Goal: Task Accomplishment & Management: Manage account settings

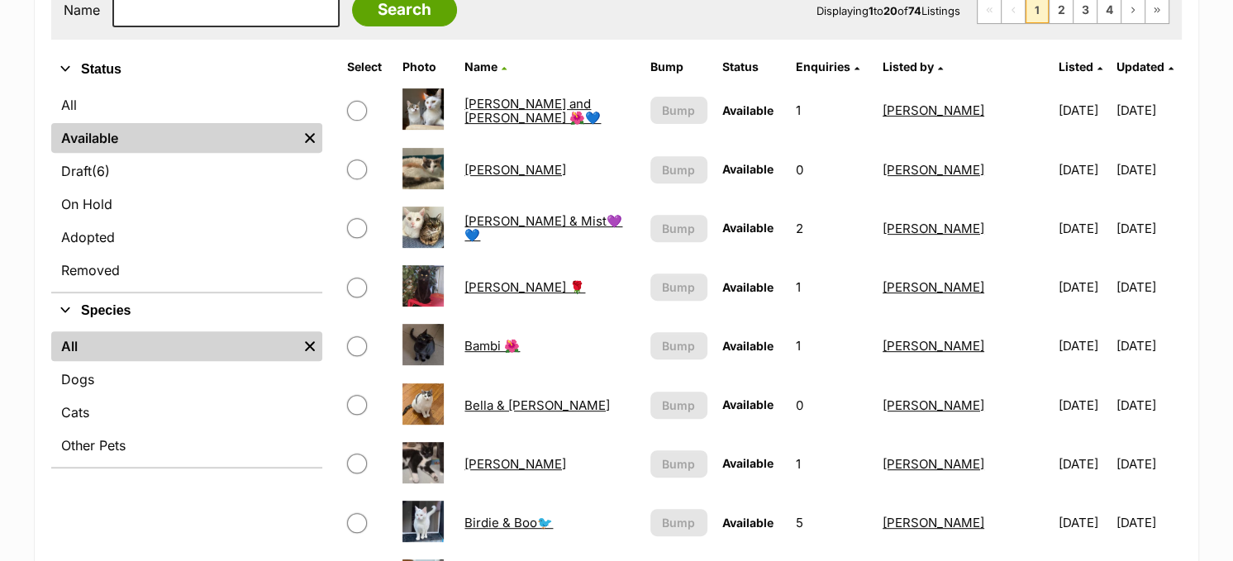
scroll to position [496, 0]
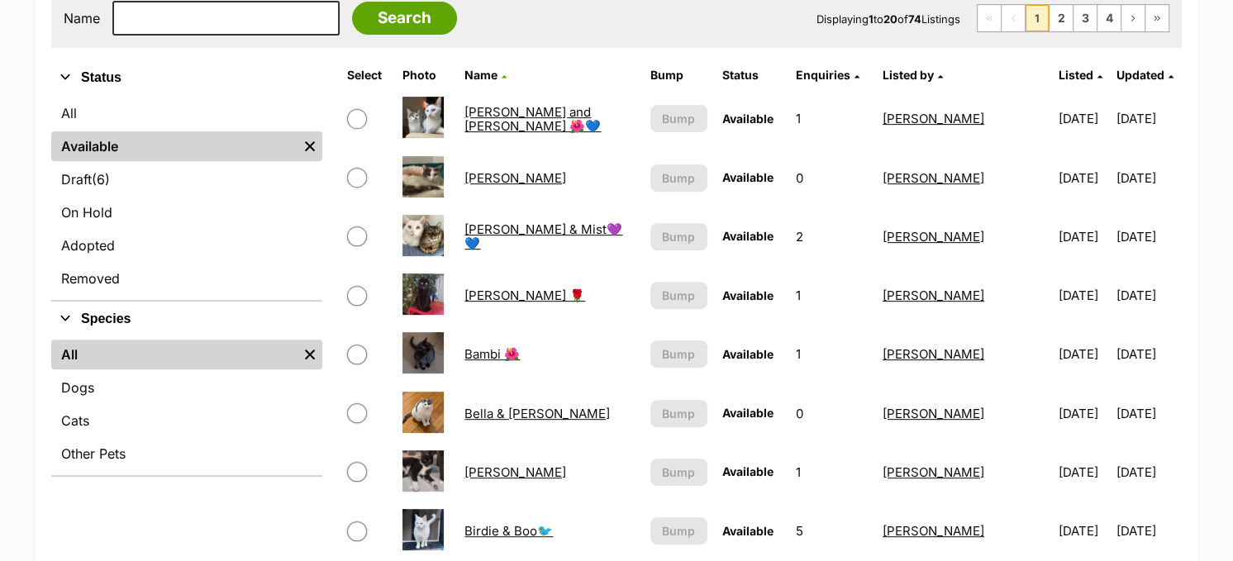
click at [509, 233] on link "[PERSON_NAME] & Mist💜💙" at bounding box center [544, 237] width 158 height 30
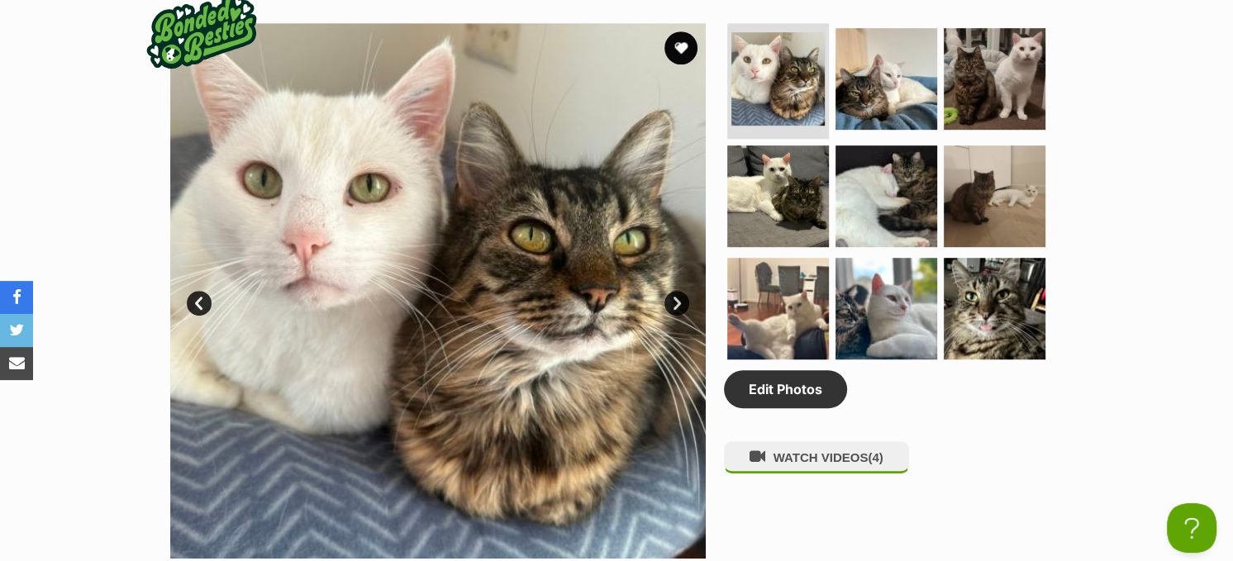
scroll to position [827, 0]
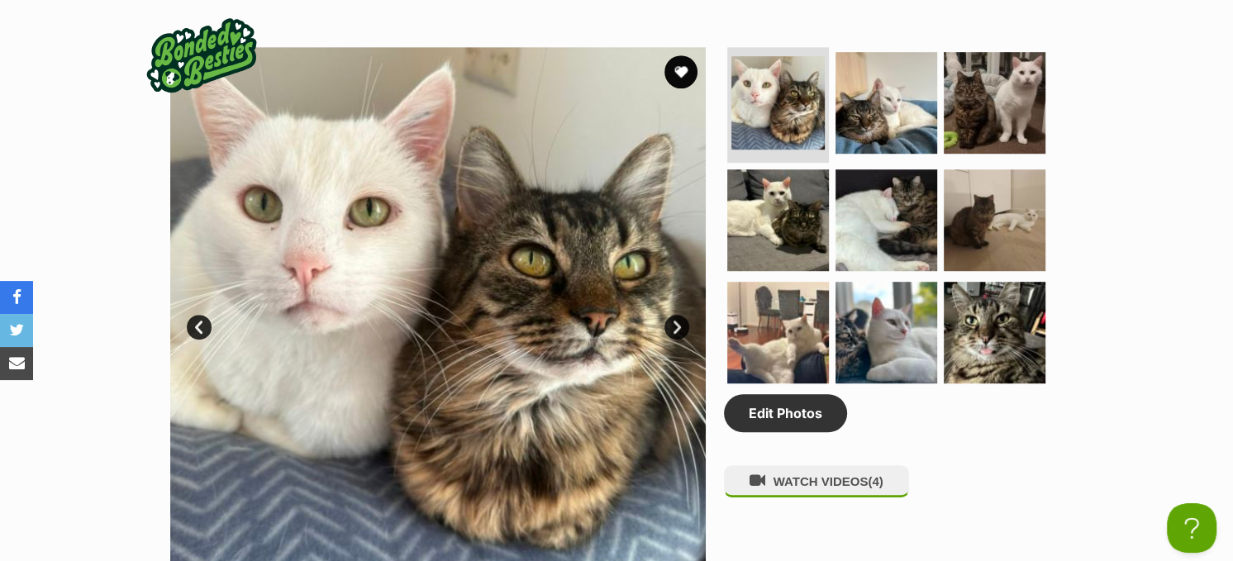
click at [669, 321] on link "Next" at bounding box center [677, 327] width 25 height 25
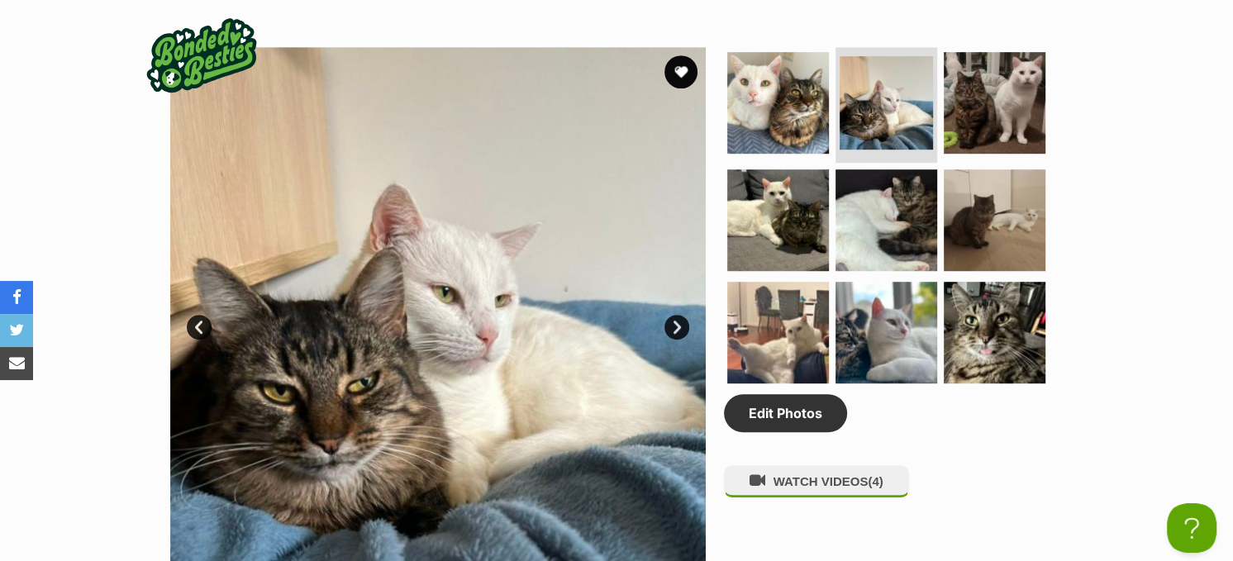
click at [669, 321] on link "Next" at bounding box center [677, 327] width 25 height 25
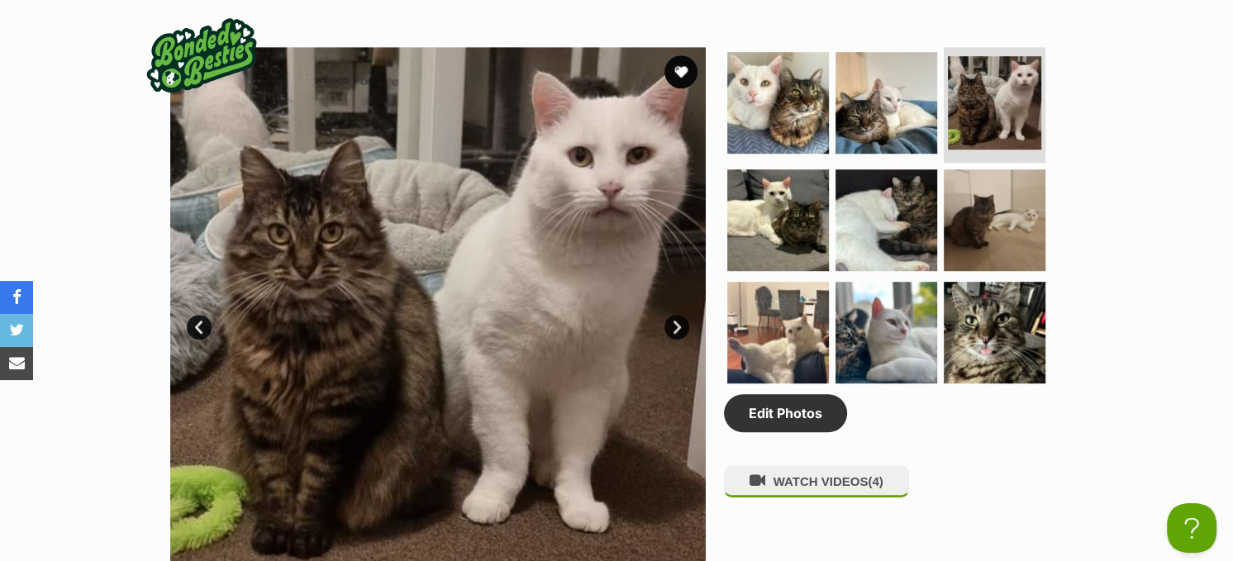
click at [669, 321] on link "Next" at bounding box center [677, 327] width 25 height 25
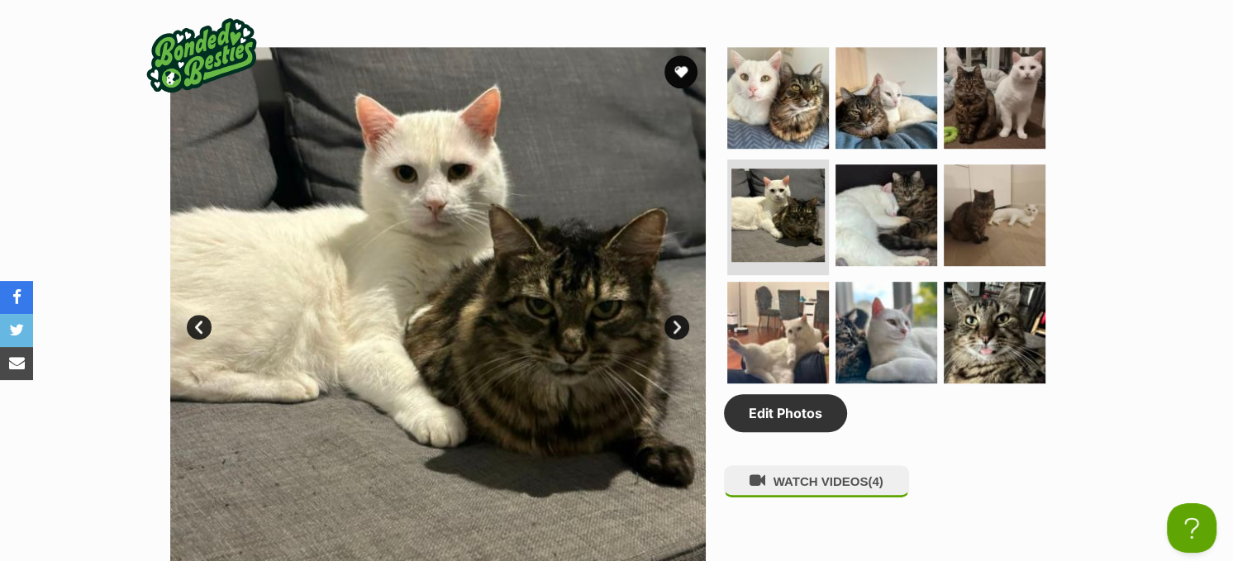
click at [669, 321] on link "Next" at bounding box center [677, 327] width 25 height 25
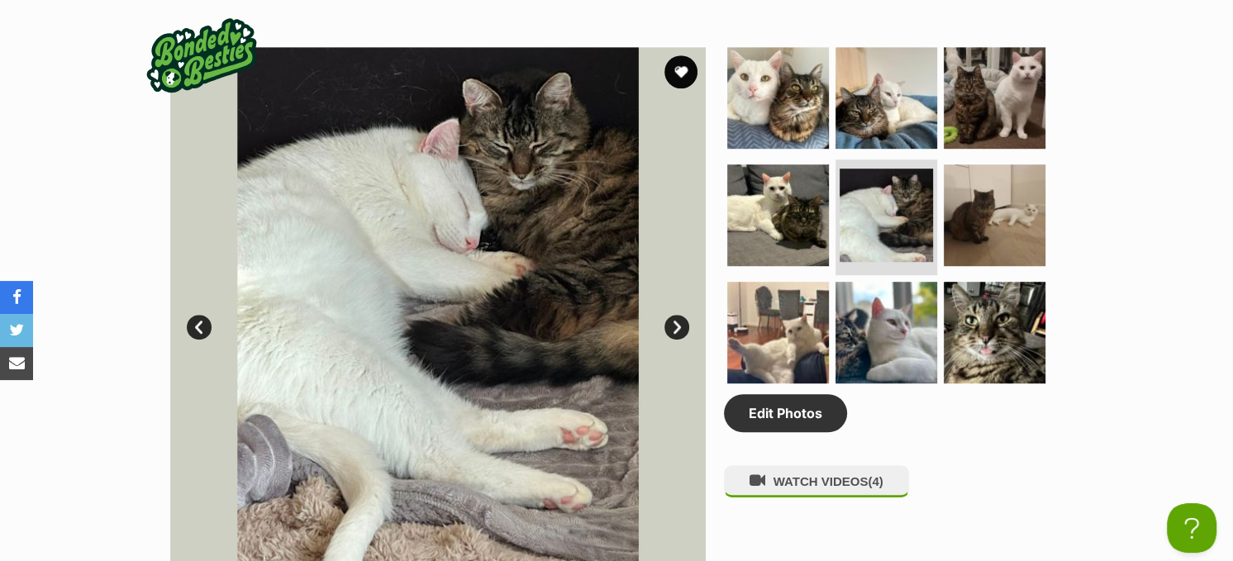
click at [669, 321] on link "Next" at bounding box center [677, 327] width 25 height 25
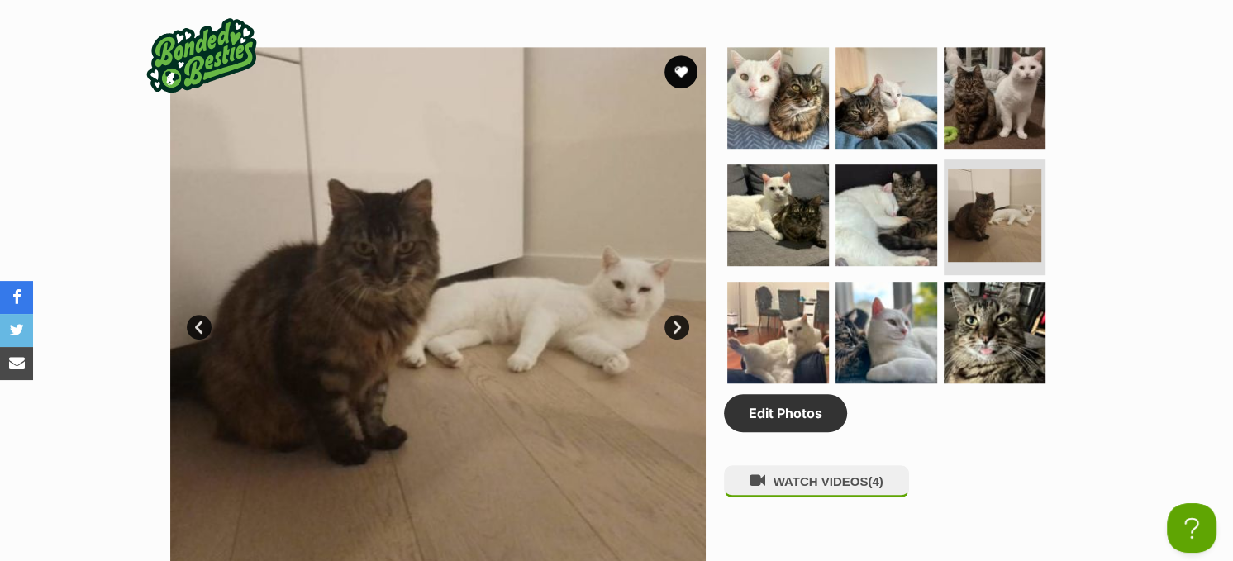
click at [669, 321] on link "Next" at bounding box center [677, 327] width 25 height 25
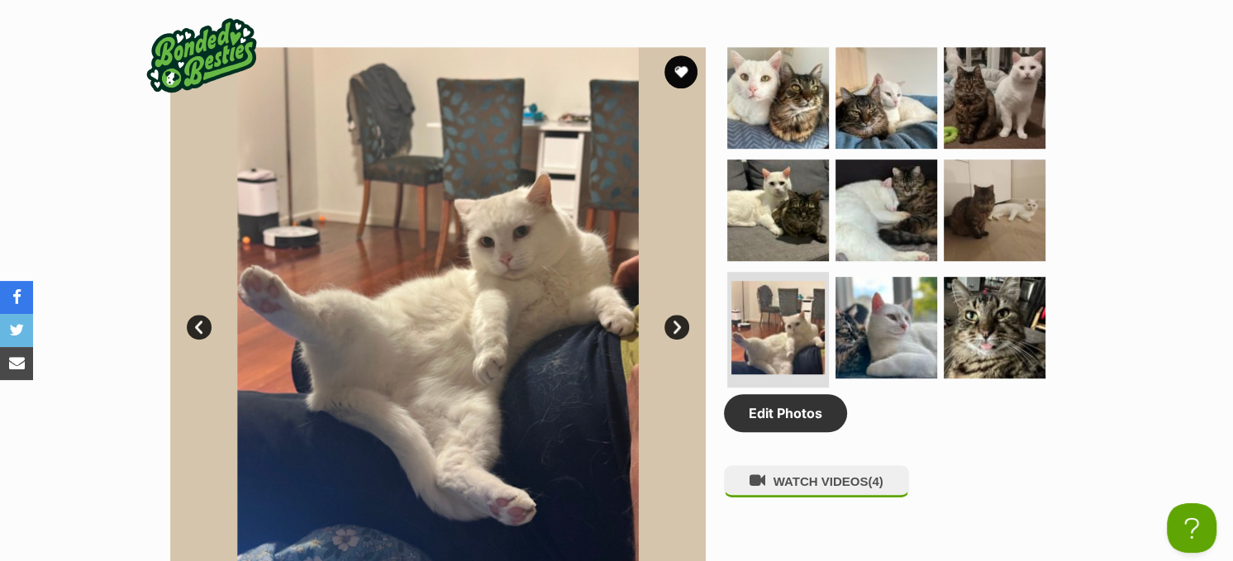
click at [669, 321] on link "Next" at bounding box center [677, 327] width 25 height 25
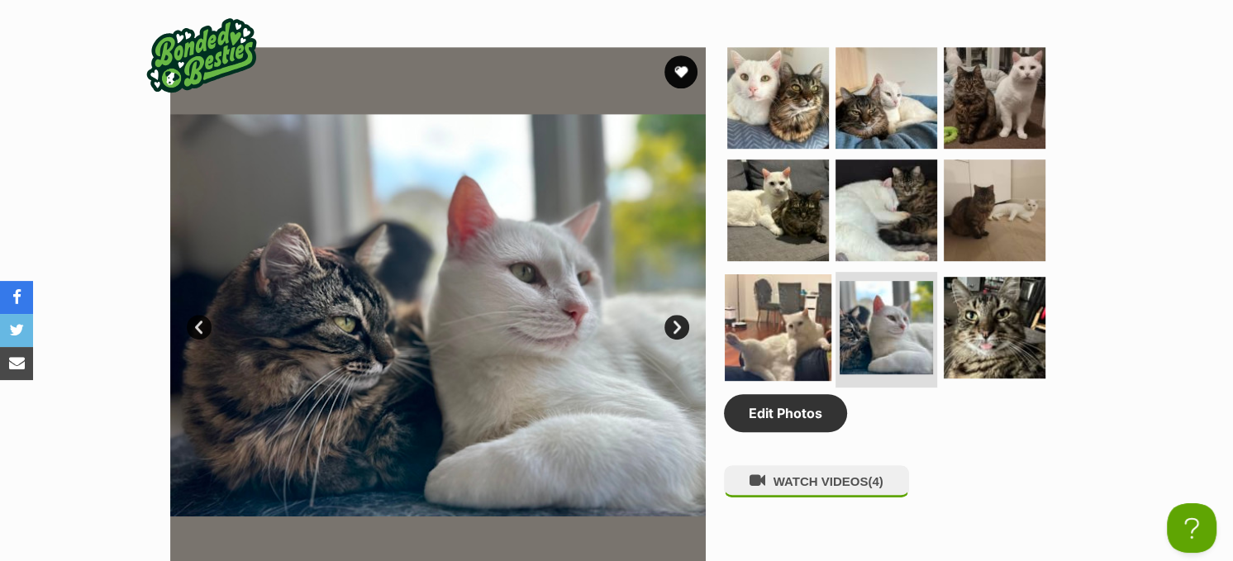
click at [769, 326] on img at bounding box center [778, 327] width 107 height 107
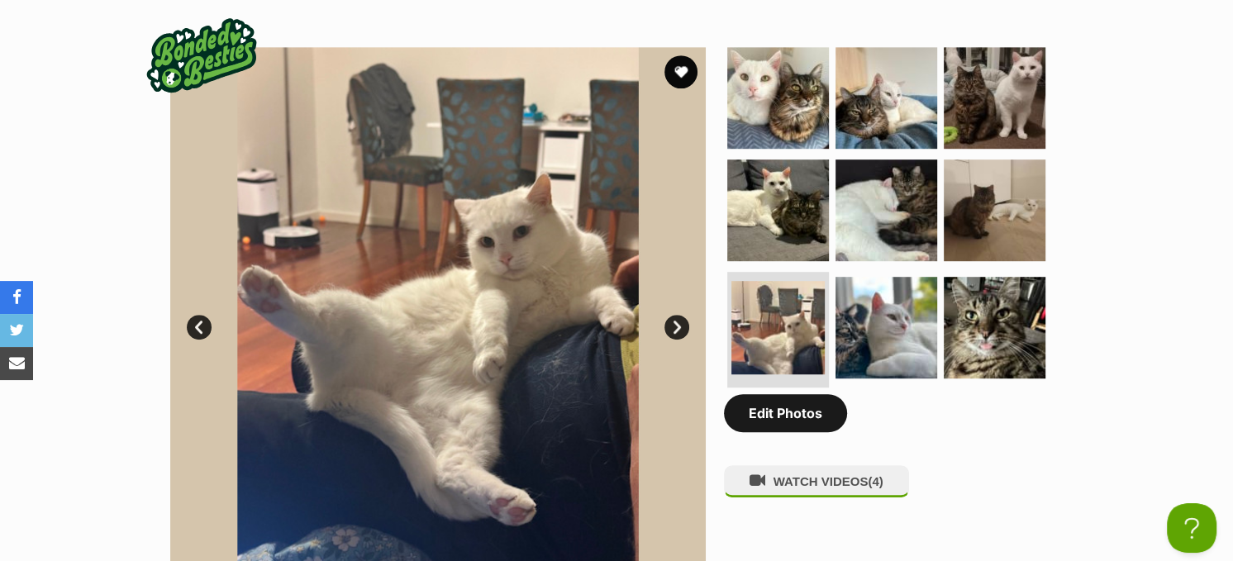
click at [799, 413] on link "Edit Photos" at bounding box center [785, 413] width 123 height 38
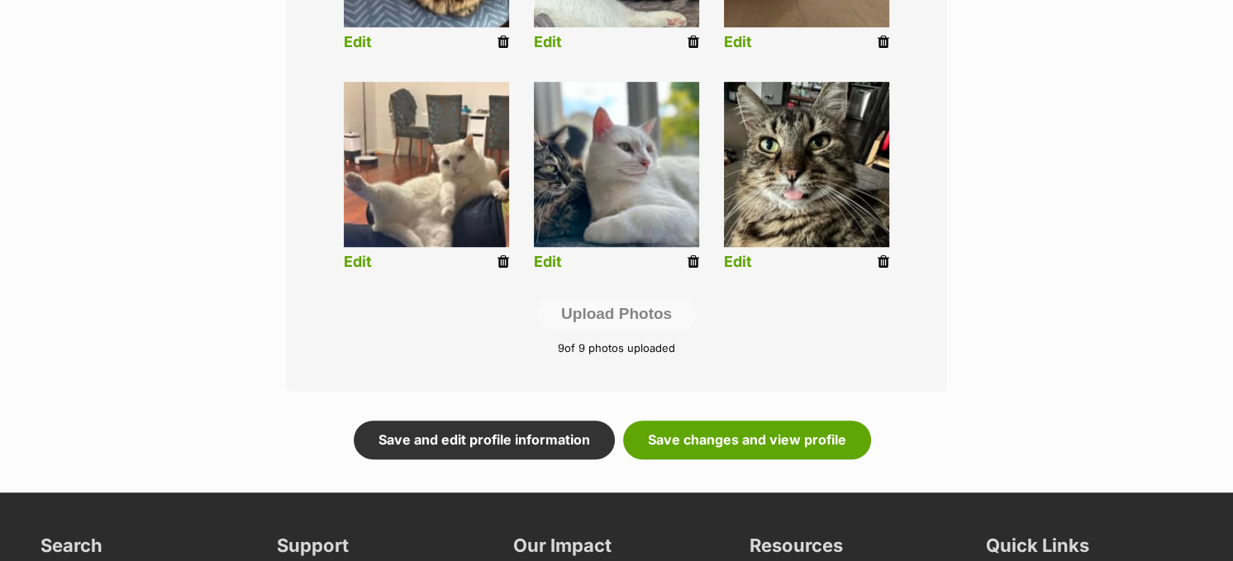
scroll to position [992, 0]
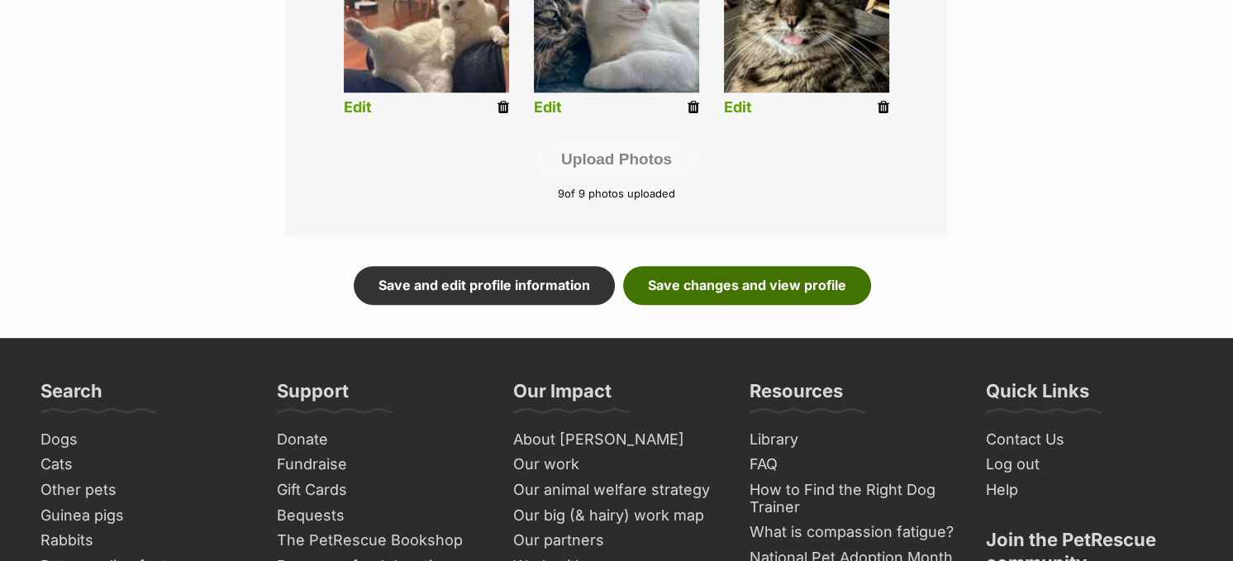
click at [766, 270] on link "Save changes and view profile" at bounding box center [747, 285] width 248 height 38
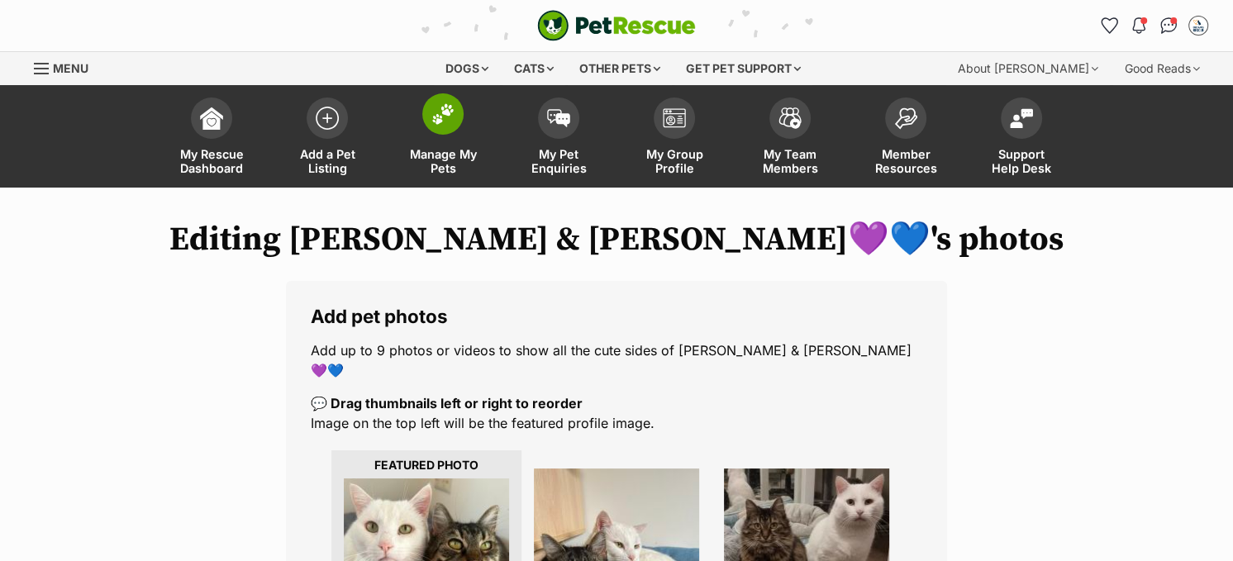
click at [444, 110] on img at bounding box center [442, 113] width 23 height 21
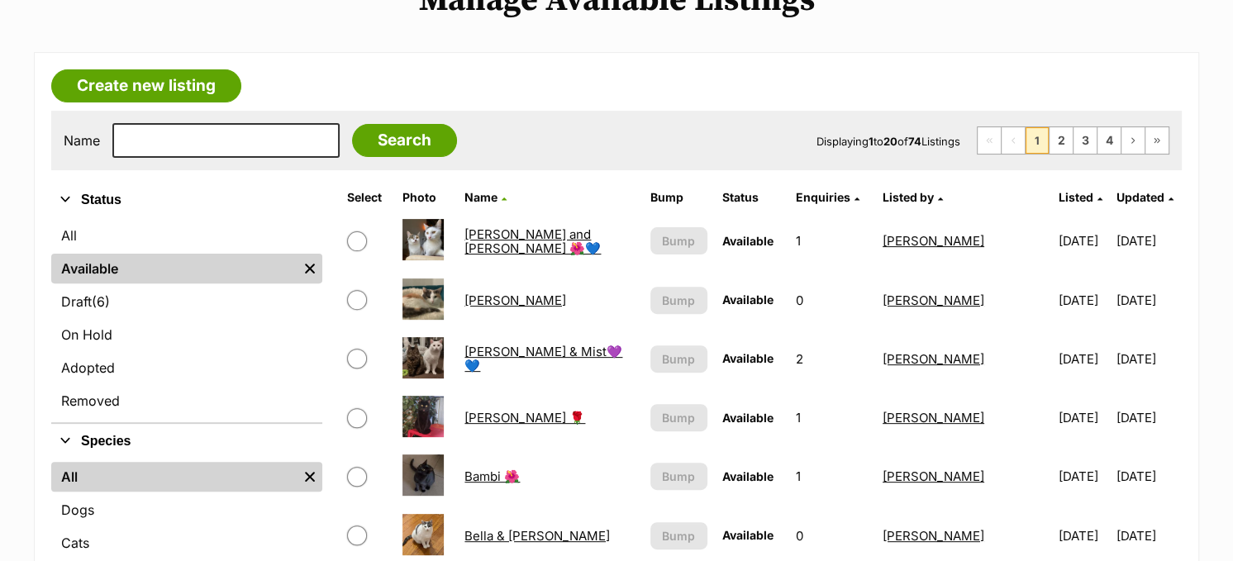
scroll to position [413, 0]
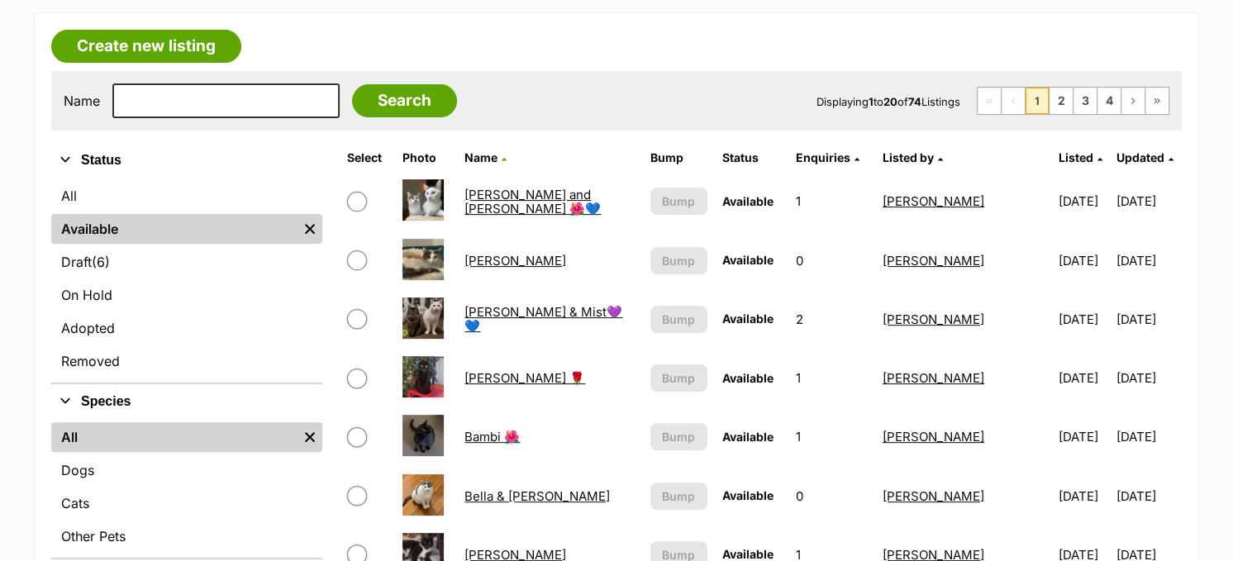
click at [522, 200] on link "[PERSON_NAME] and [PERSON_NAME] 🌺💙" at bounding box center [533, 202] width 136 height 30
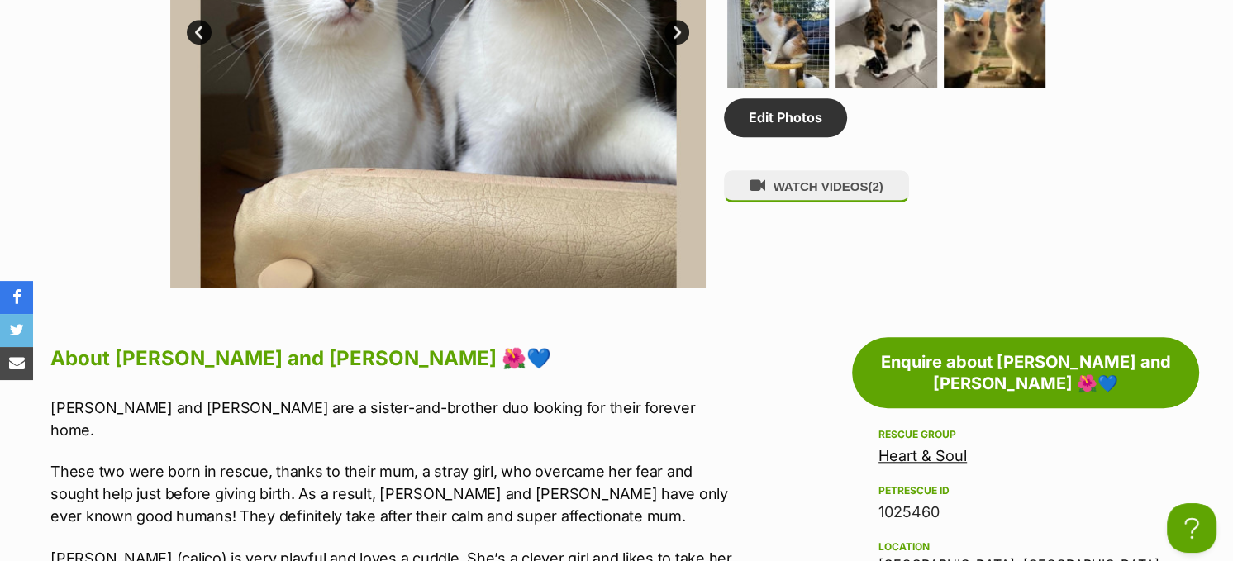
scroll to position [1322, 0]
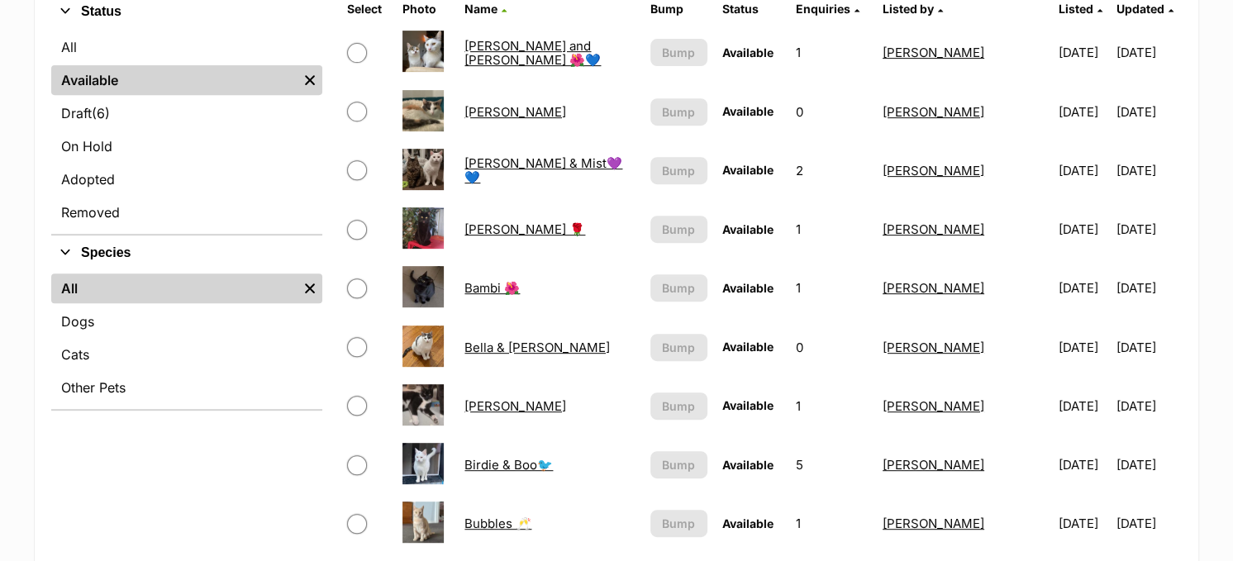
scroll to position [579, 0]
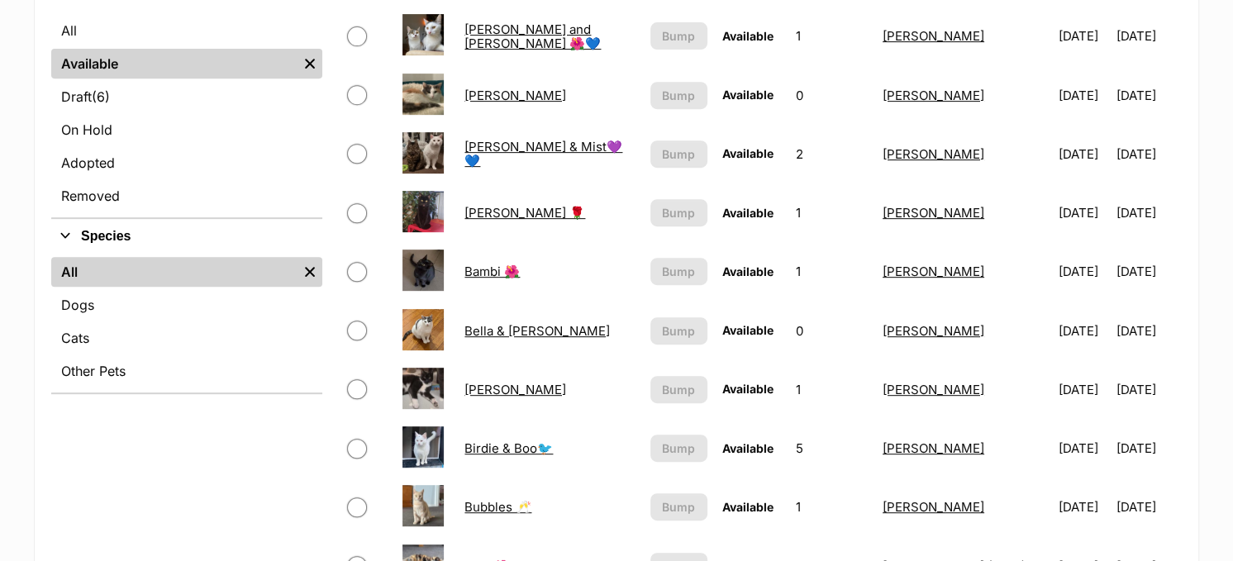
click at [497, 212] on link "[PERSON_NAME] 🌹" at bounding box center [525, 213] width 121 height 16
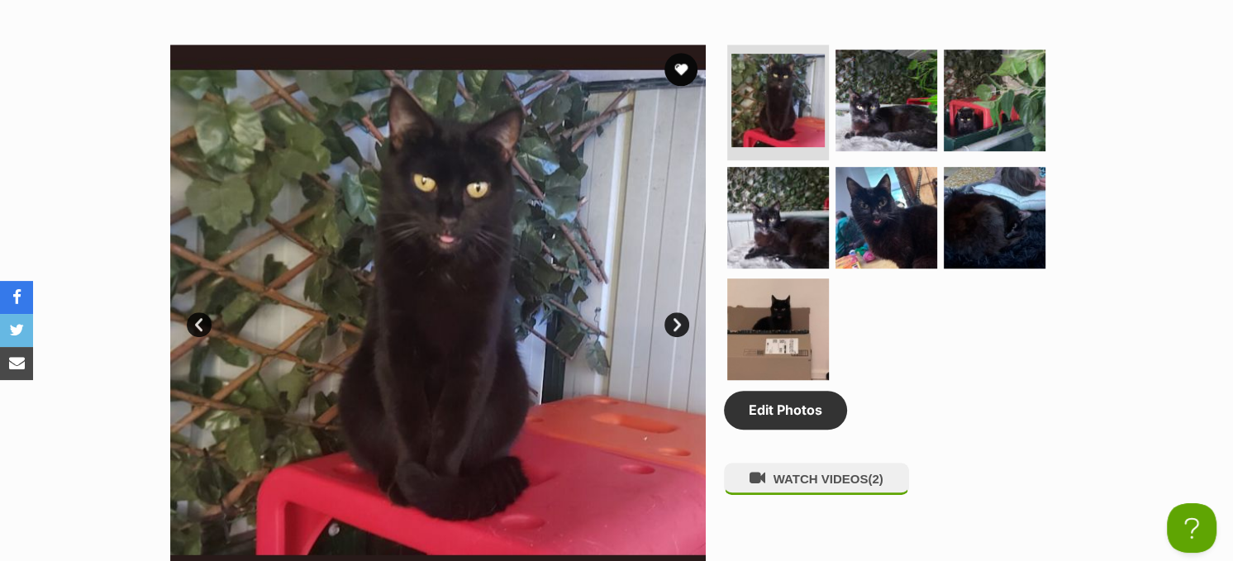
click at [441, 325] on img at bounding box center [438, 313] width 536 height 536
click at [669, 321] on link "Next" at bounding box center [677, 324] width 25 height 25
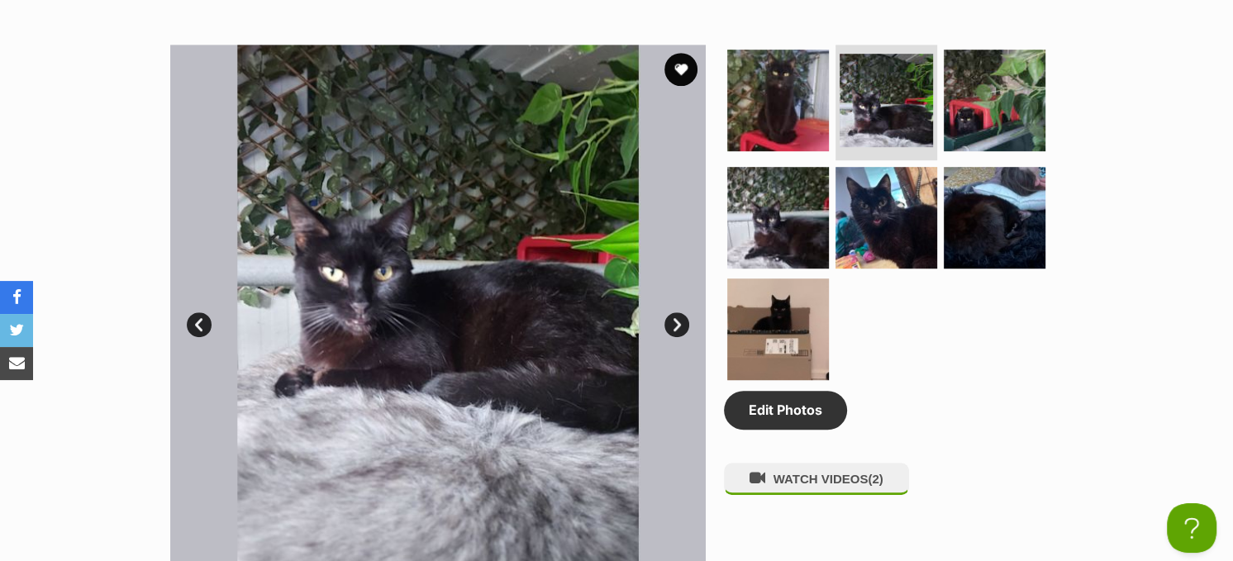
click at [669, 321] on link "Next" at bounding box center [677, 324] width 25 height 25
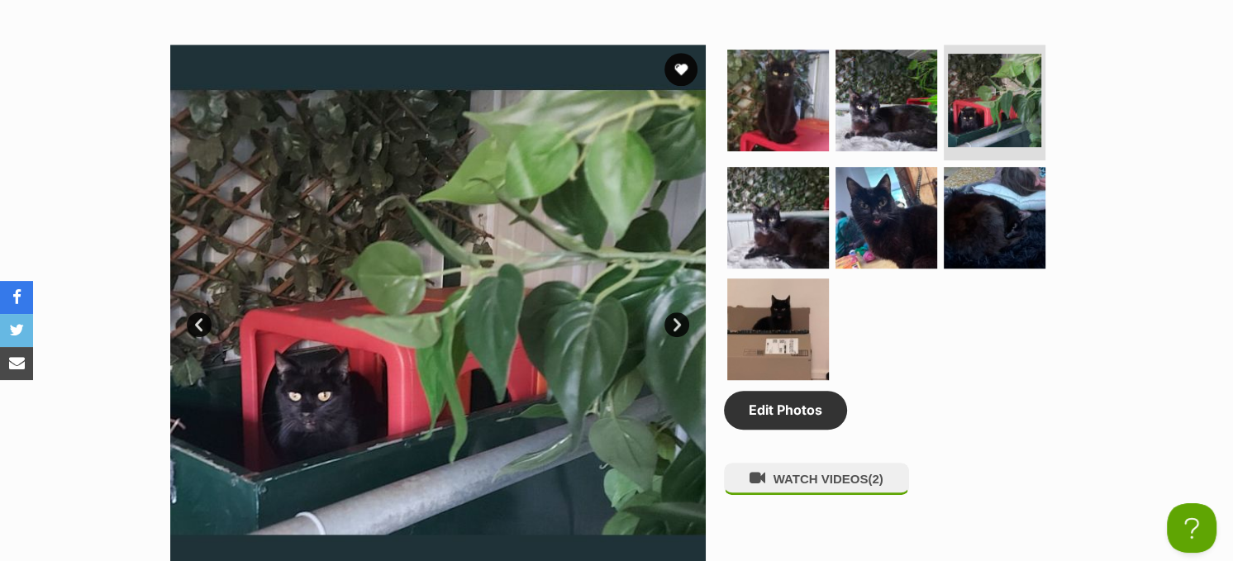
click at [669, 321] on link "Next" at bounding box center [677, 324] width 25 height 25
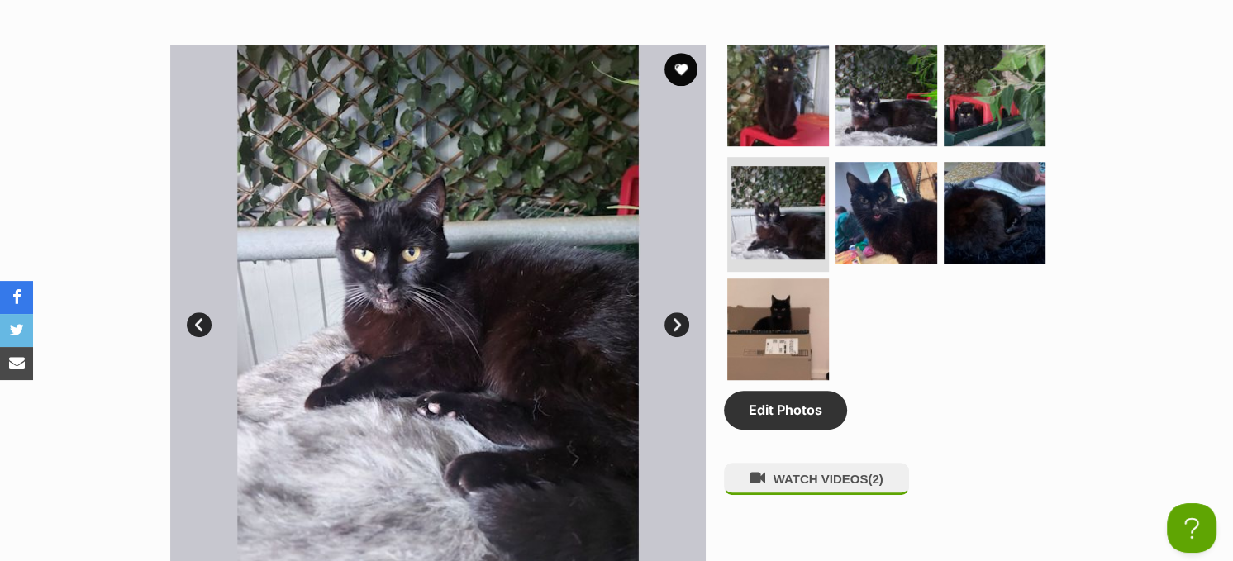
click at [669, 321] on link "Next" at bounding box center [677, 324] width 25 height 25
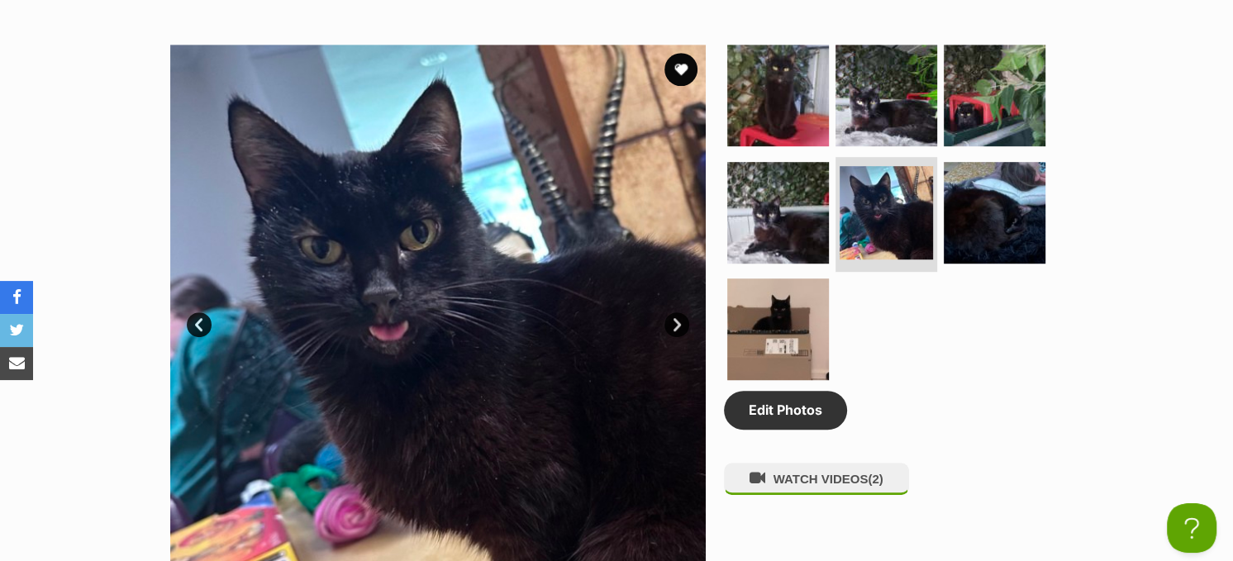
click at [669, 321] on link "Next" at bounding box center [677, 324] width 25 height 25
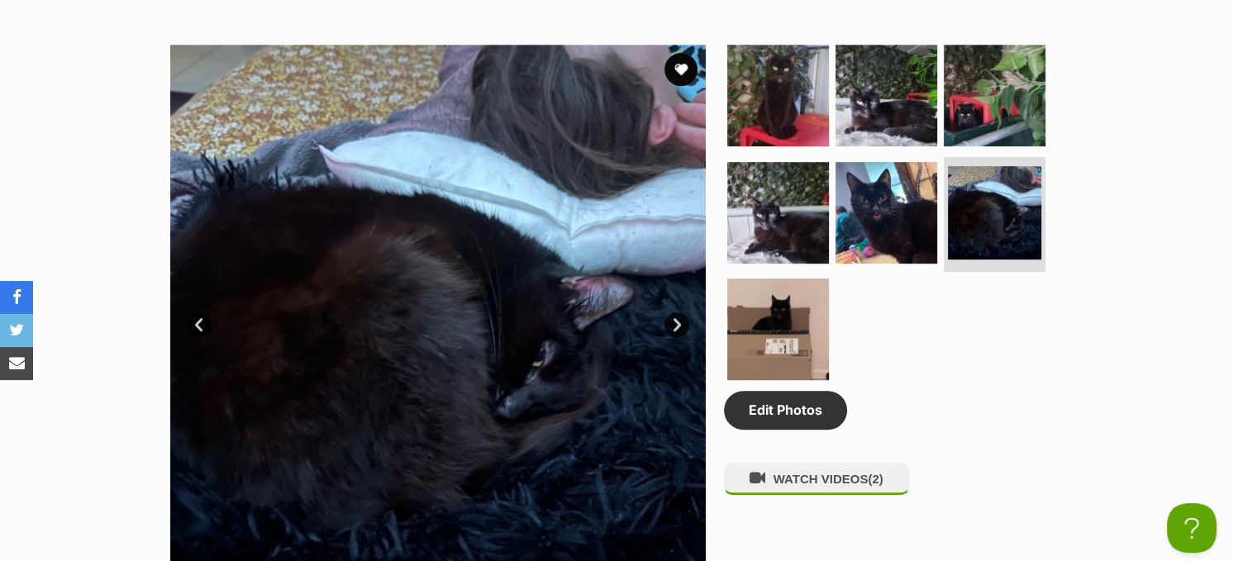
click at [669, 321] on link "Next" at bounding box center [677, 324] width 25 height 25
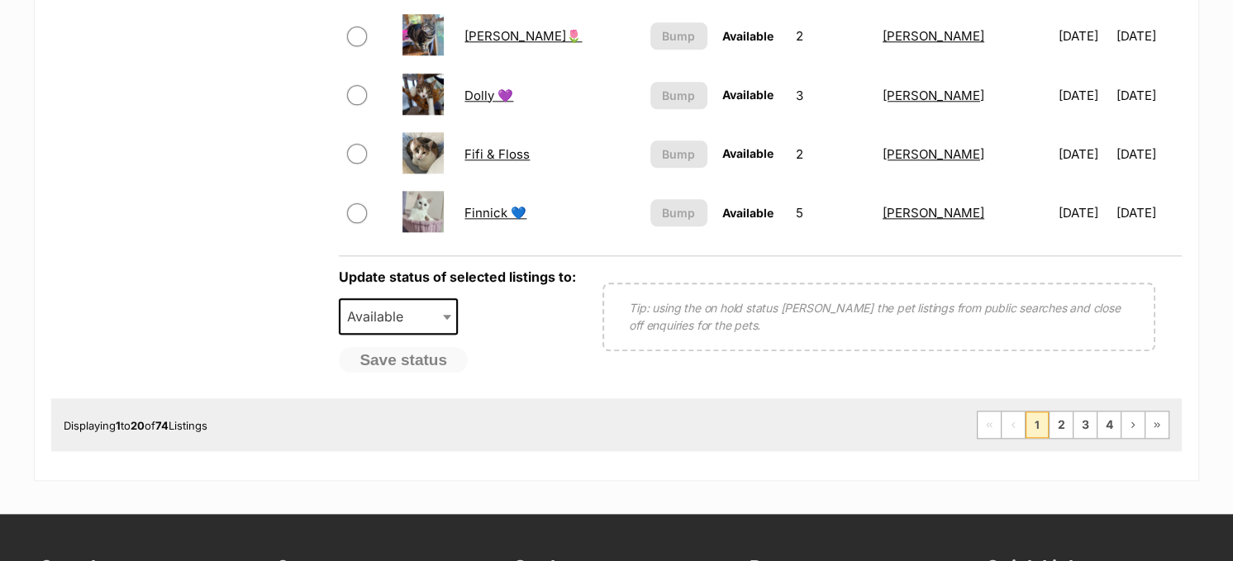
scroll to position [1554, 0]
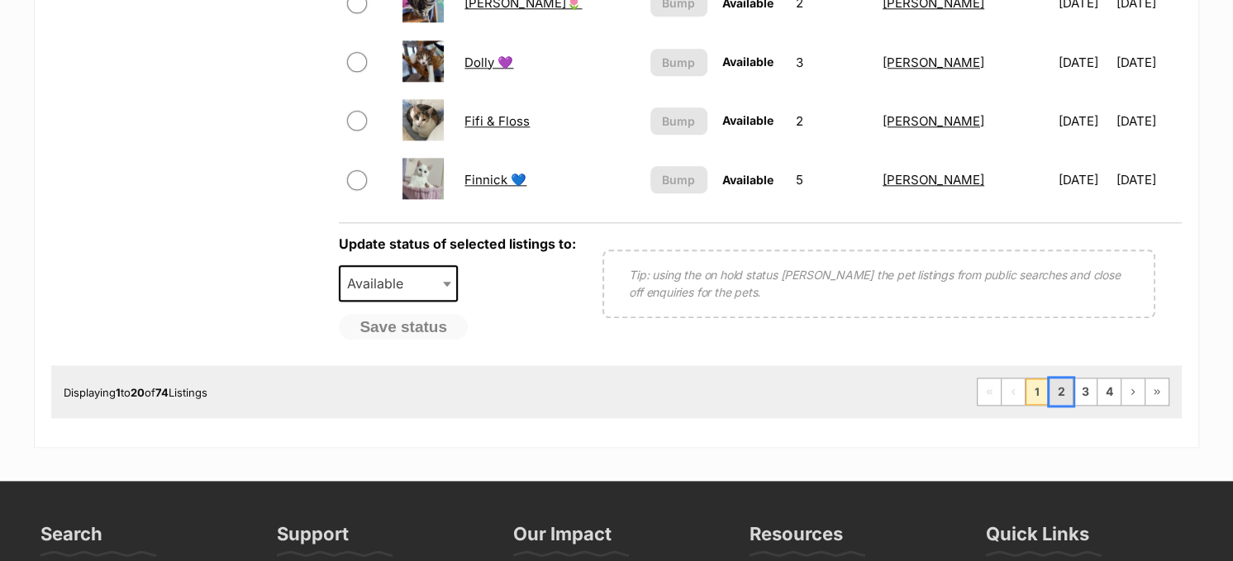
click at [1055, 379] on link "2" at bounding box center [1061, 392] width 23 height 26
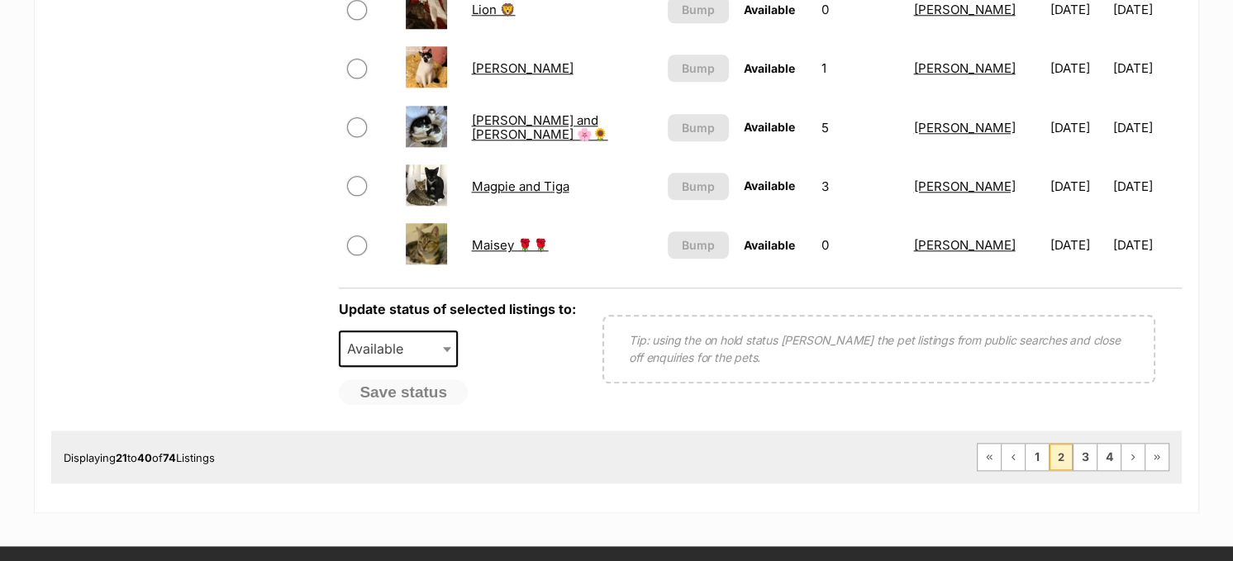
scroll to position [1570, 0]
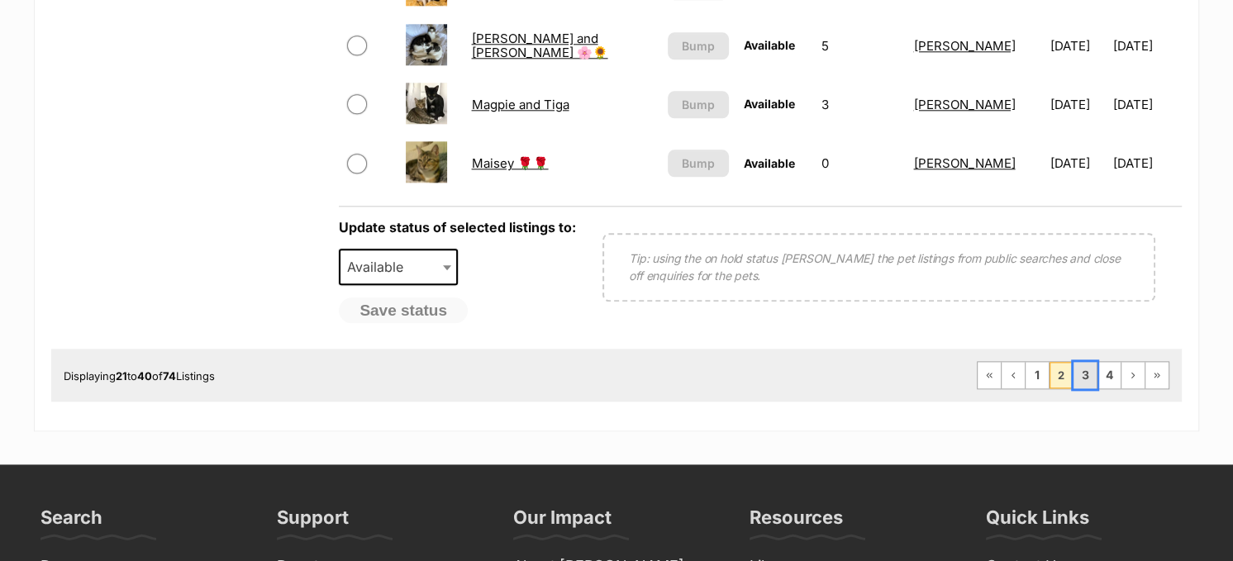
click at [1085, 362] on link "3" at bounding box center [1085, 375] width 23 height 26
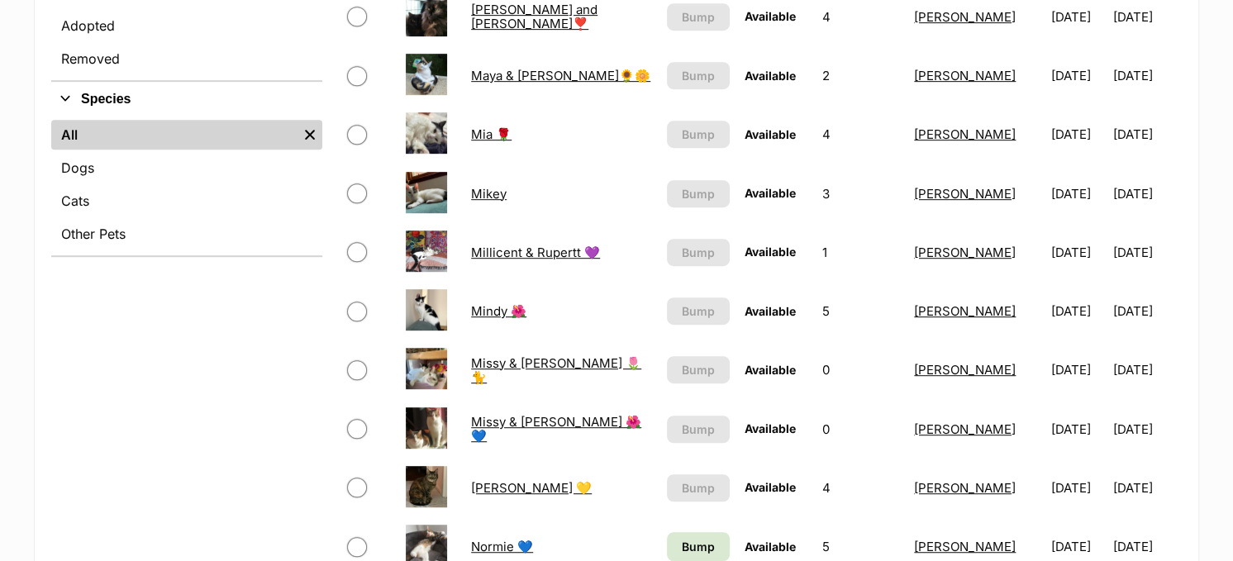
scroll to position [827, 0]
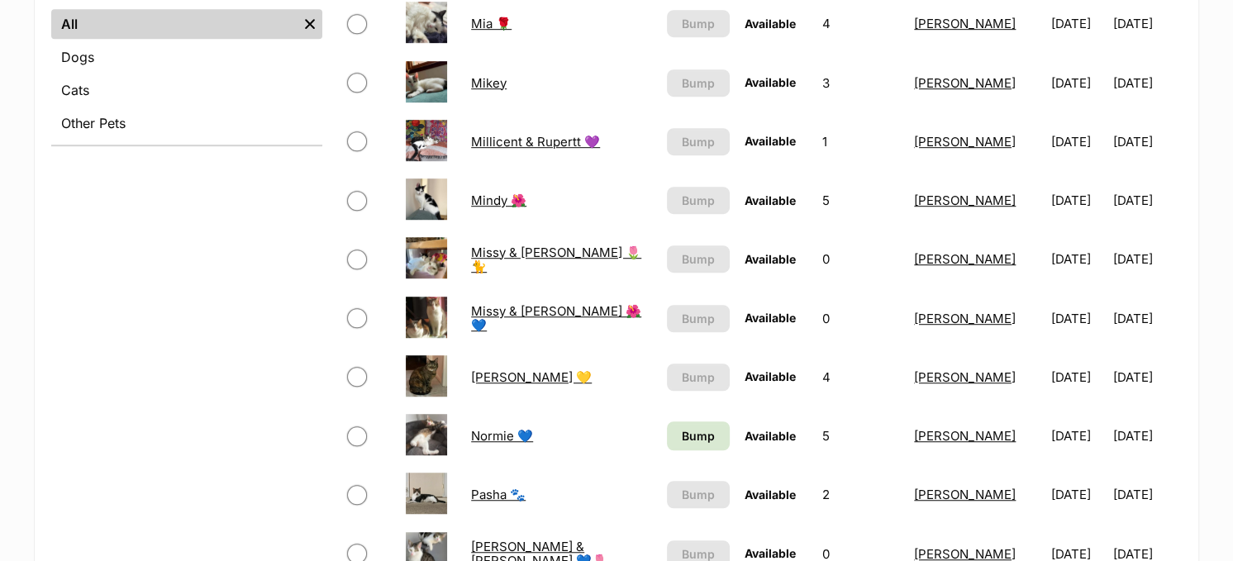
click at [518, 312] on link "Missy & [PERSON_NAME] 🌺💙" at bounding box center [556, 318] width 170 height 30
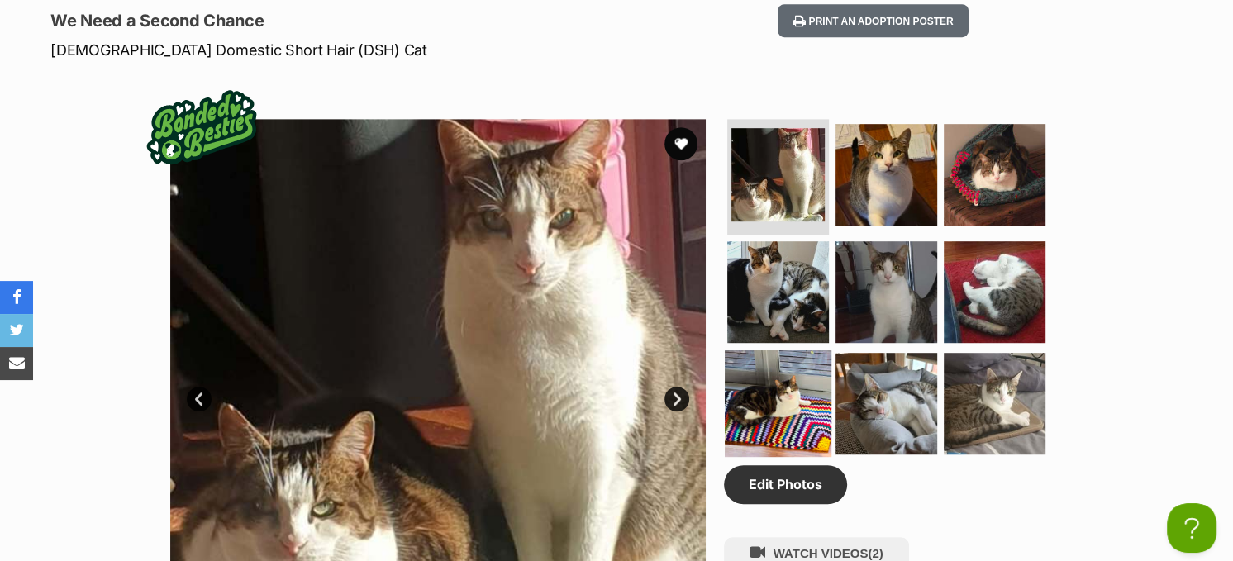
scroll to position [744, 0]
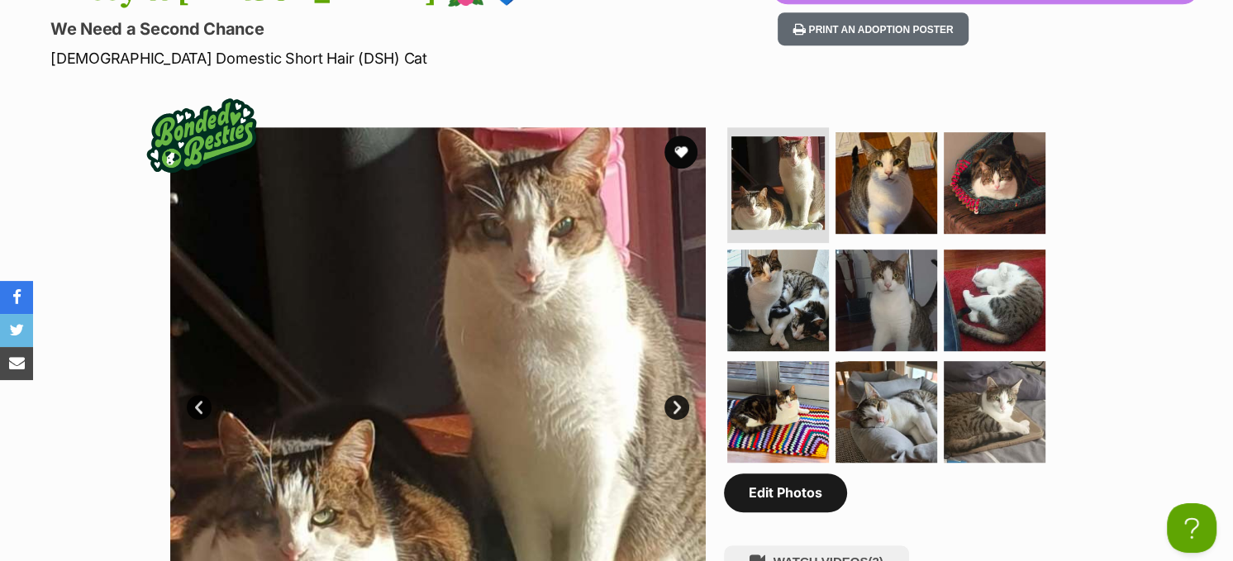
click at [792, 503] on link "Edit Photos" at bounding box center [785, 493] width 123 height 38
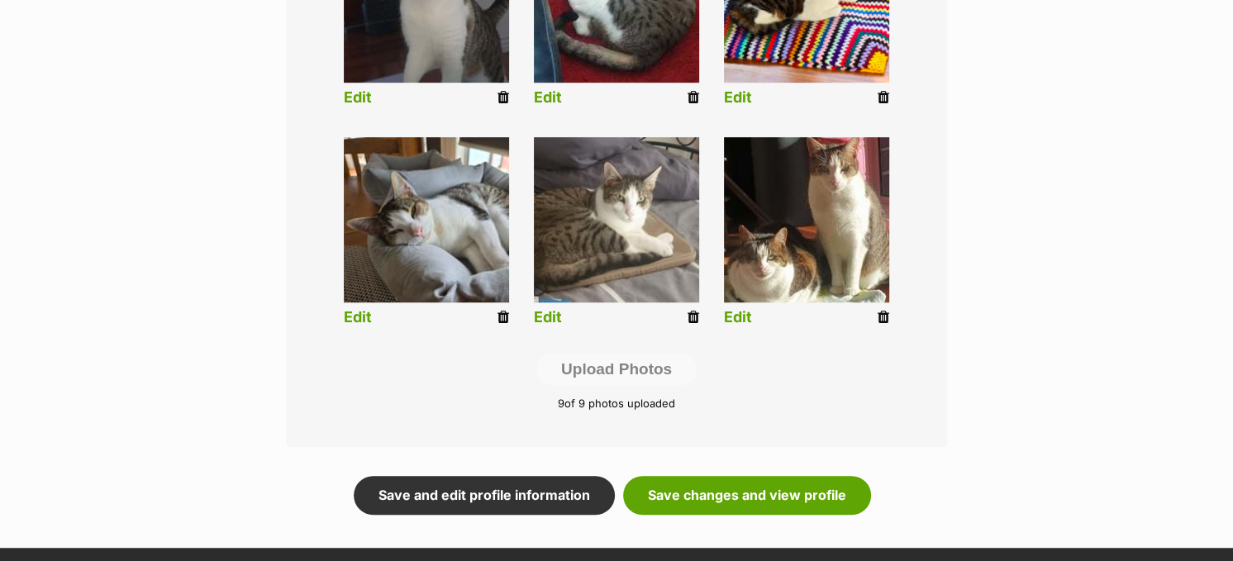
scroll to position [827, 0]
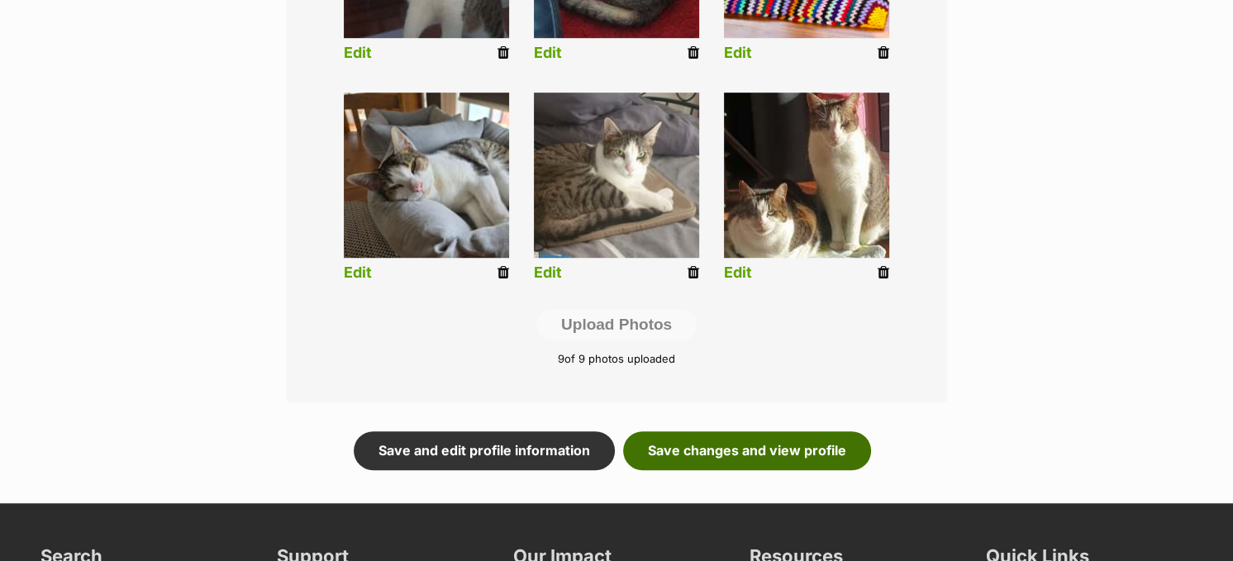
click at [831, 437] on link "Save changes and view profile" at bounding box center [747, 450] width 248 height 38
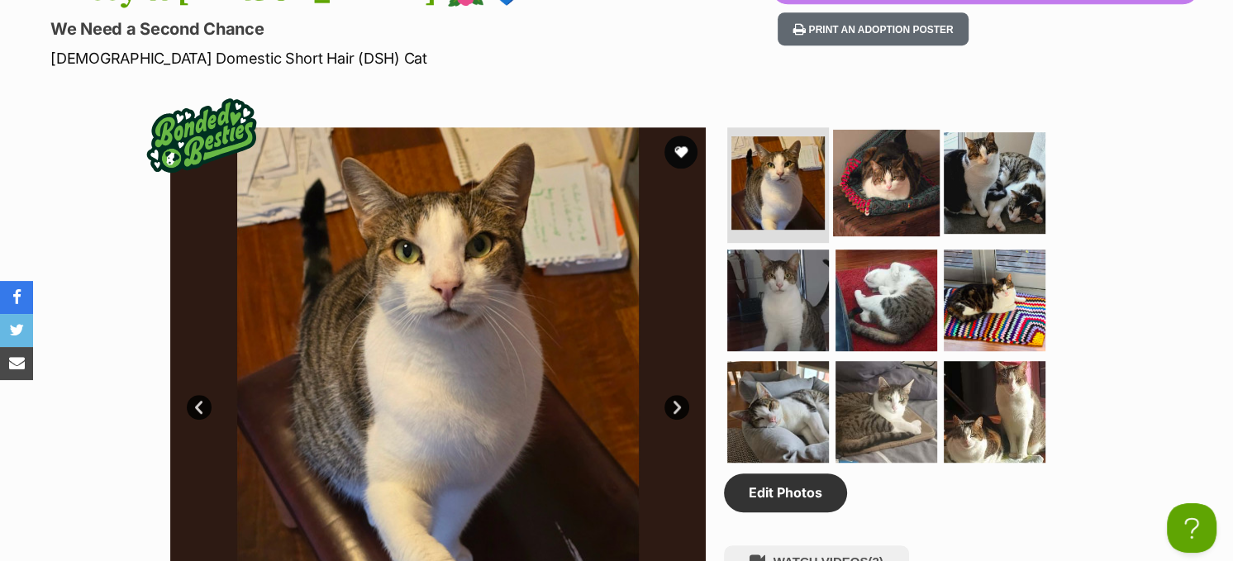
click at [893, 200] on img at bounding box center [886, 183] width 107 height 107
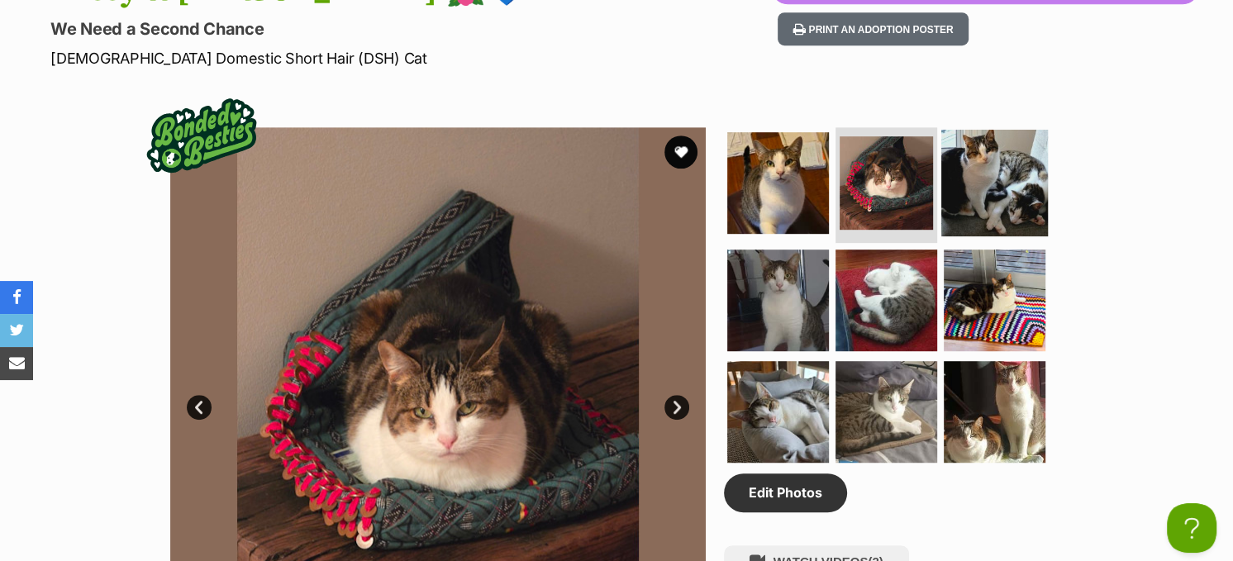
click at [1016, 192] on img at bounding box center [994, 183] width 107 height 107
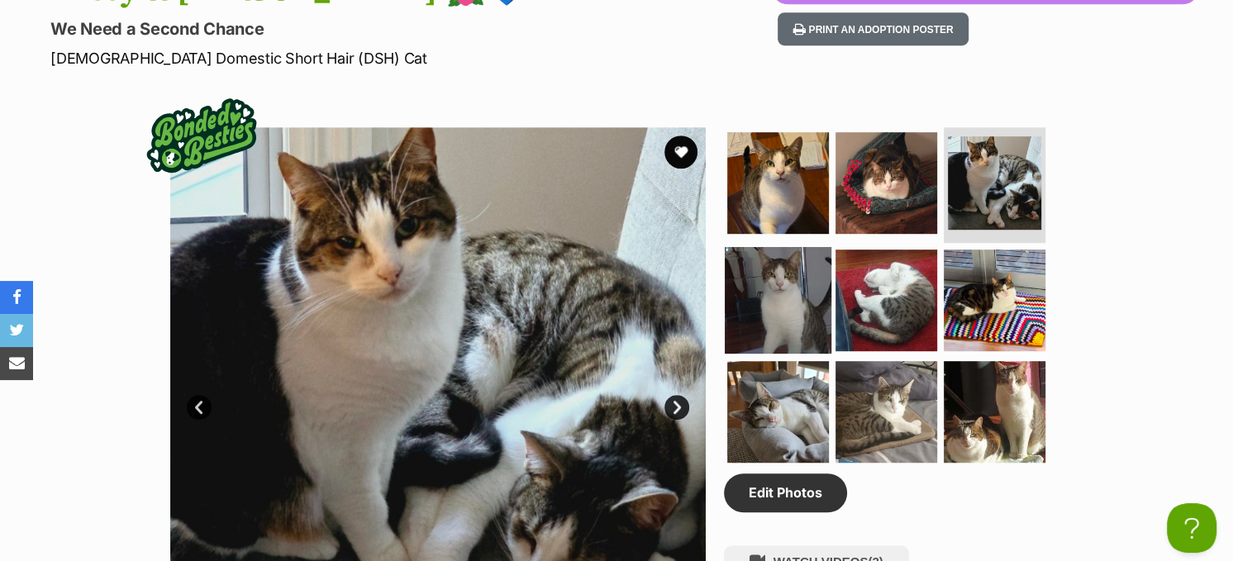
click at [779, 269] on img at bounding box center [778, 299] width 107 height 107
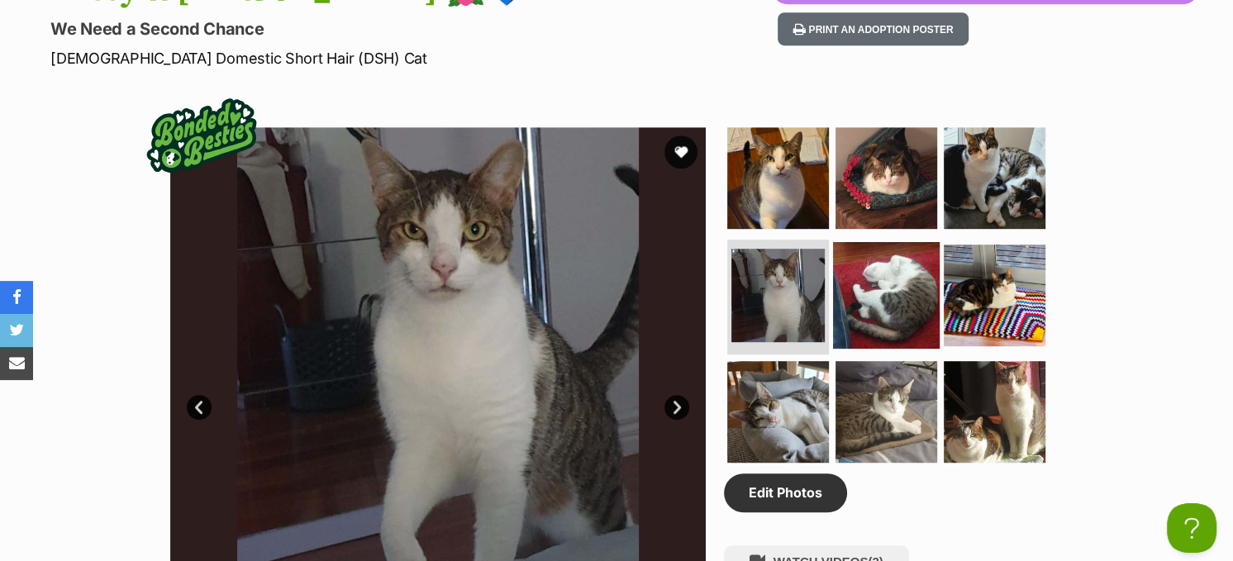
click at [867, 281] on img at bounding box center [886, 294] width 107 height 107
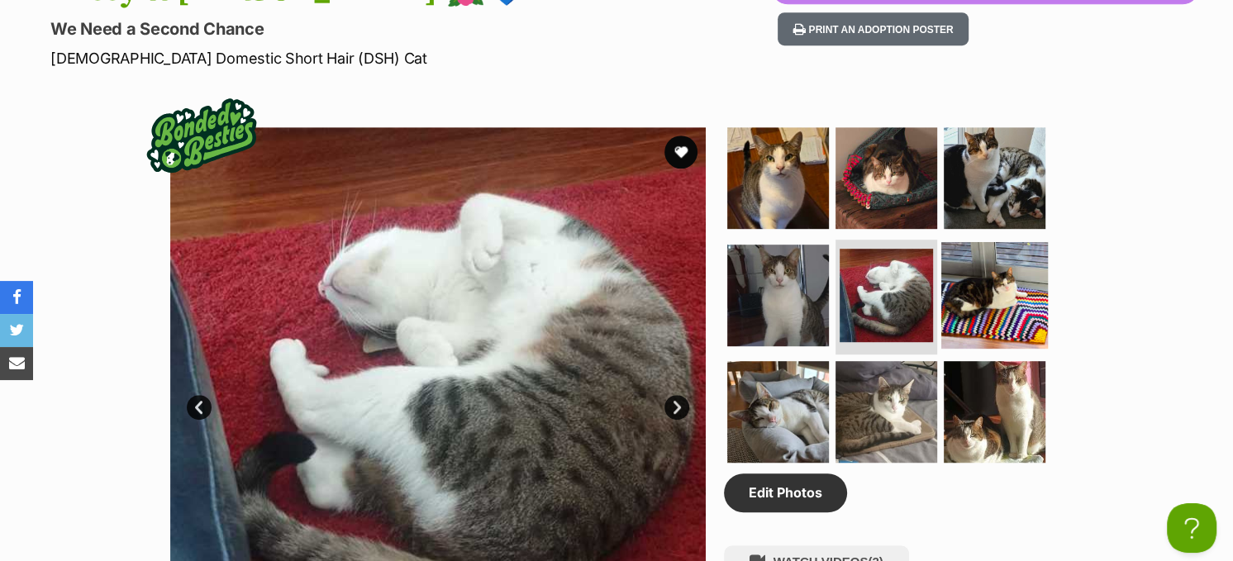
click at [964, 278] on img at bounding box center [994, 294] width 107 height 107
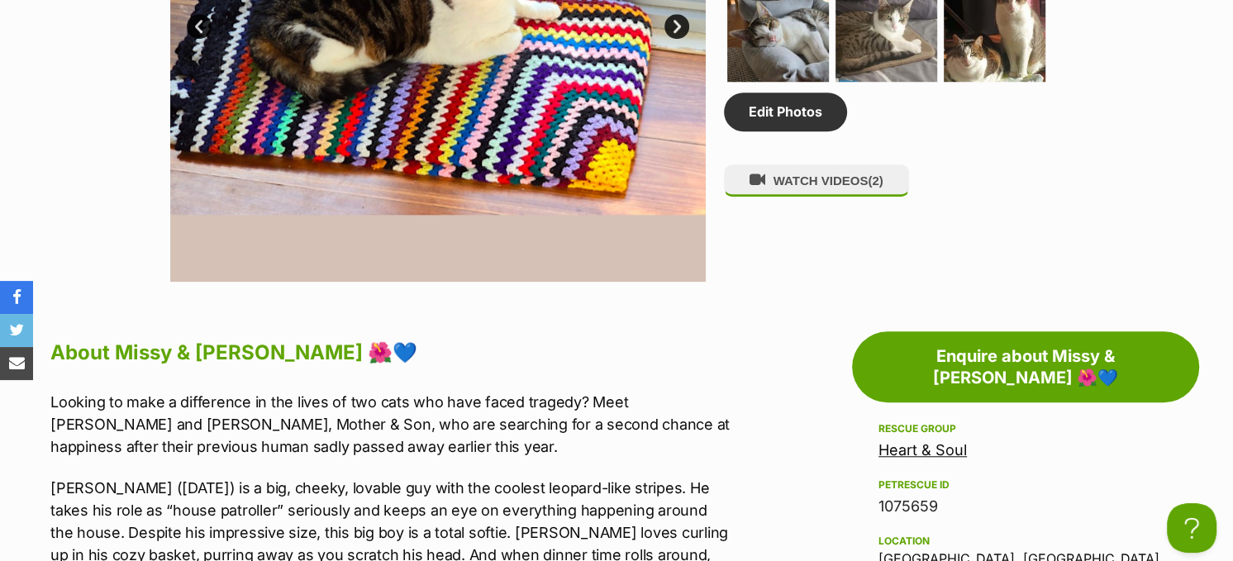
scroll to position [1074, 0]
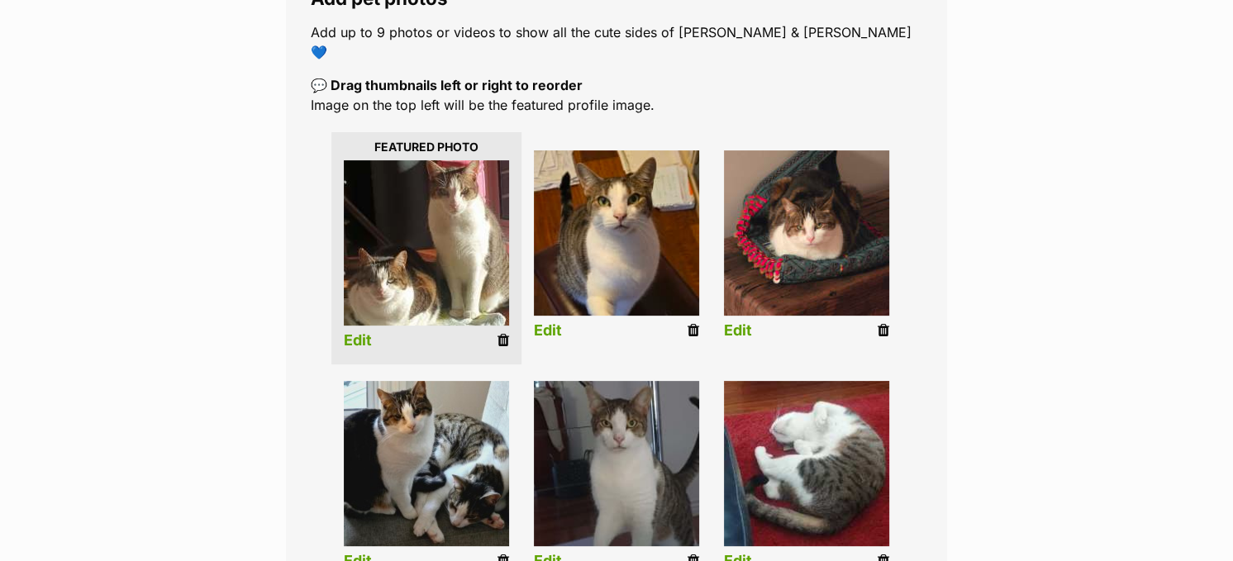
scroll to position [248, 0]
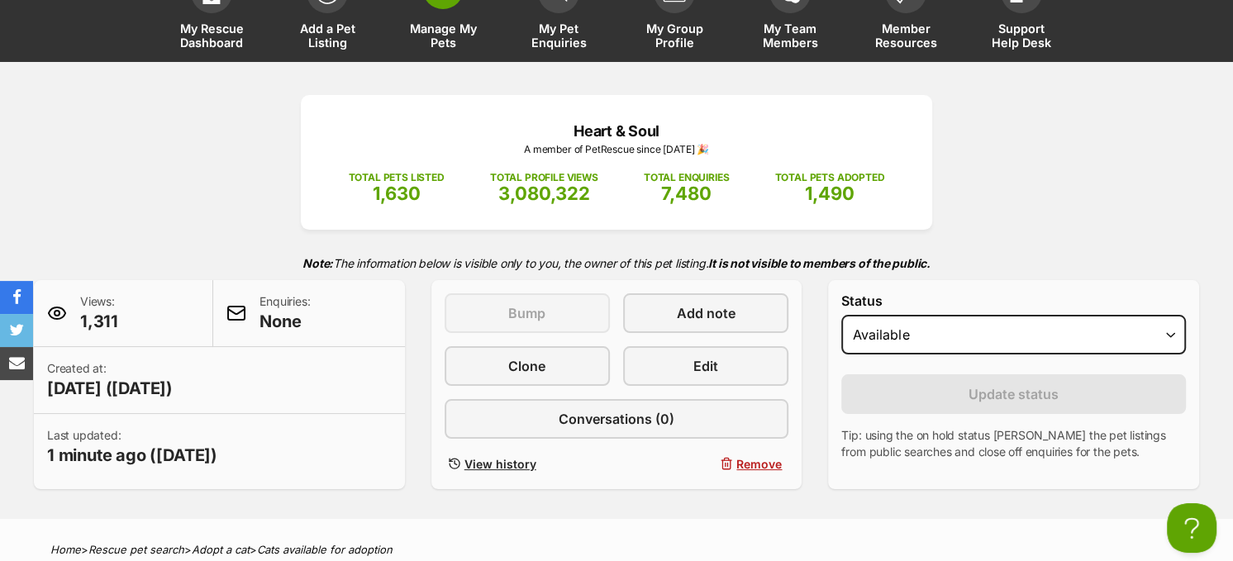
scroll to position [2, 0]
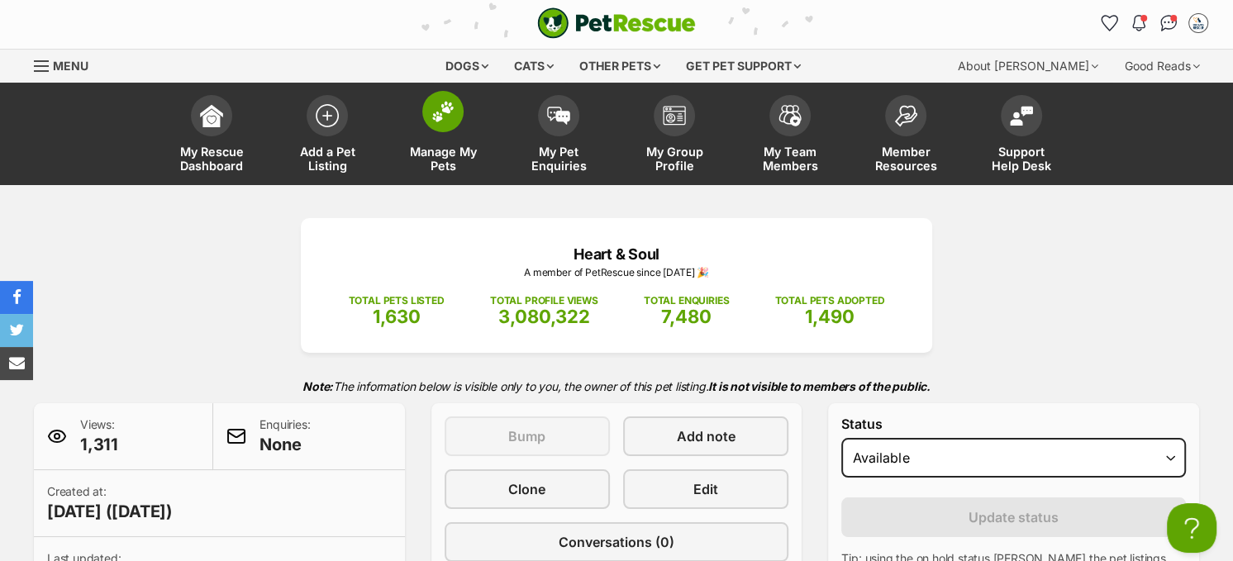
click at [455, 113] on span at bounding box center [442, 111] width 41 height 41
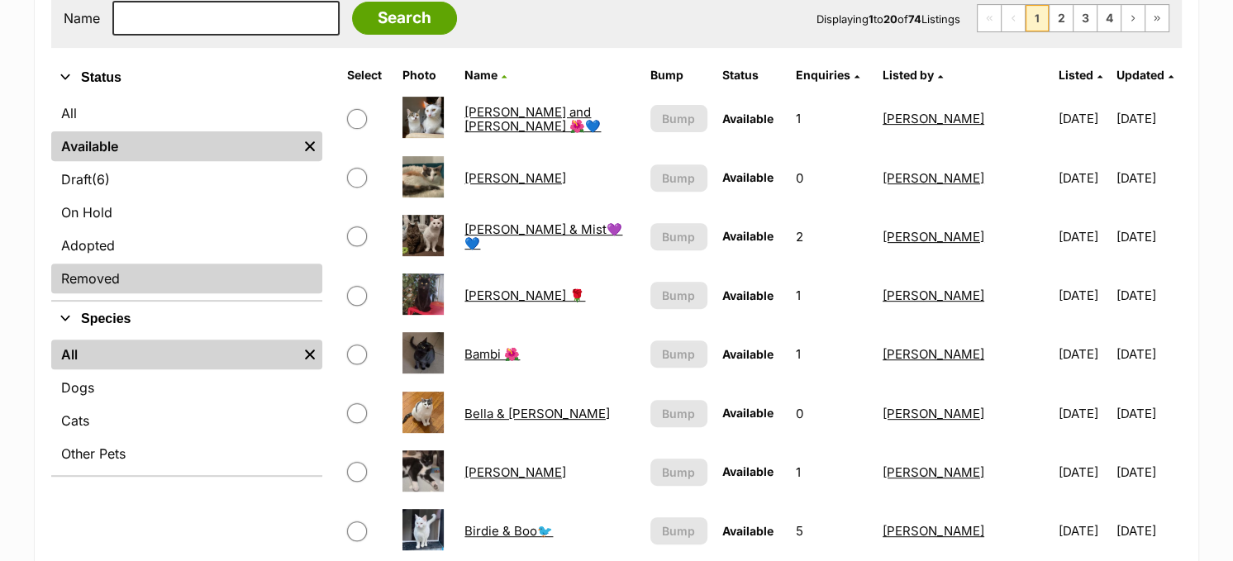
scroll to position [331, 0]
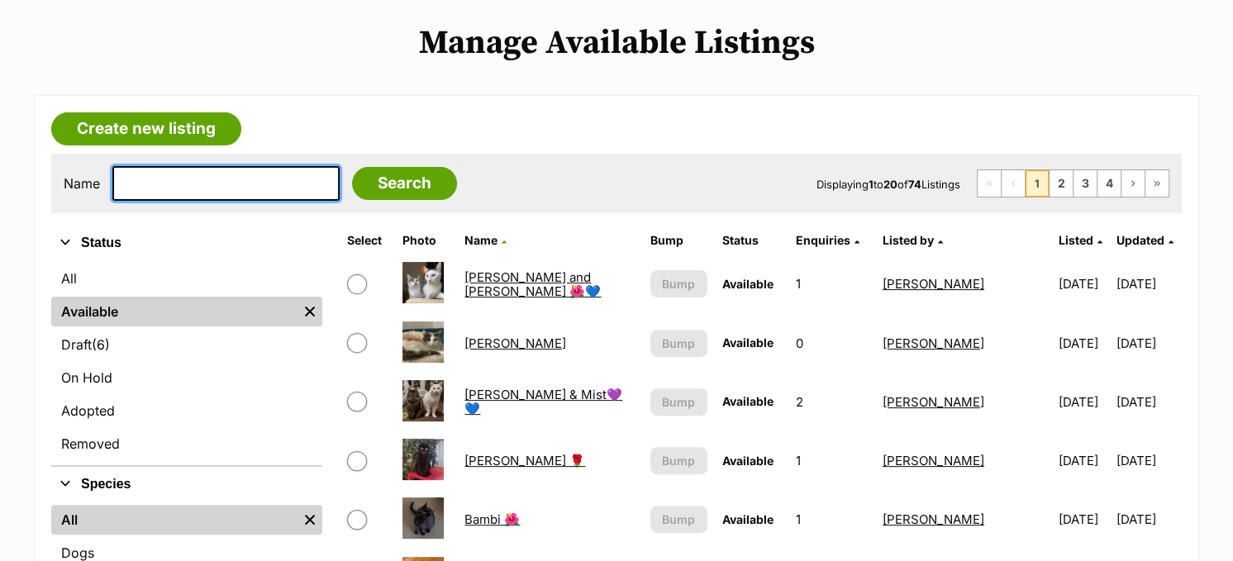
click at [236, 185] on input "text" at bounding box center [225, 183] width 227 height 35
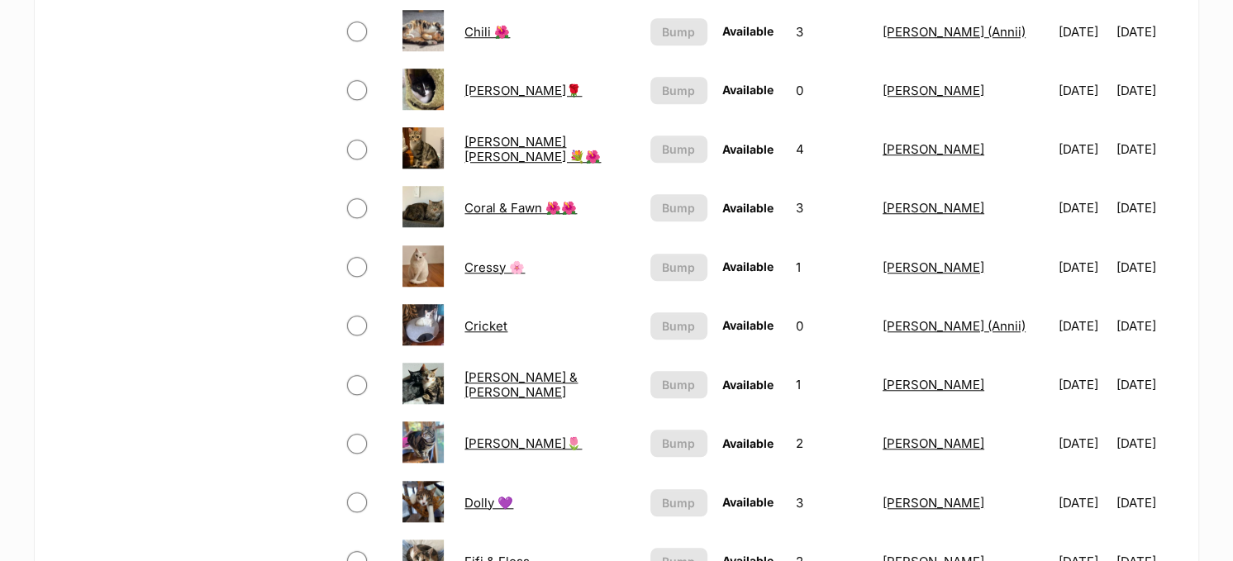
scroll to position [1240, 0]
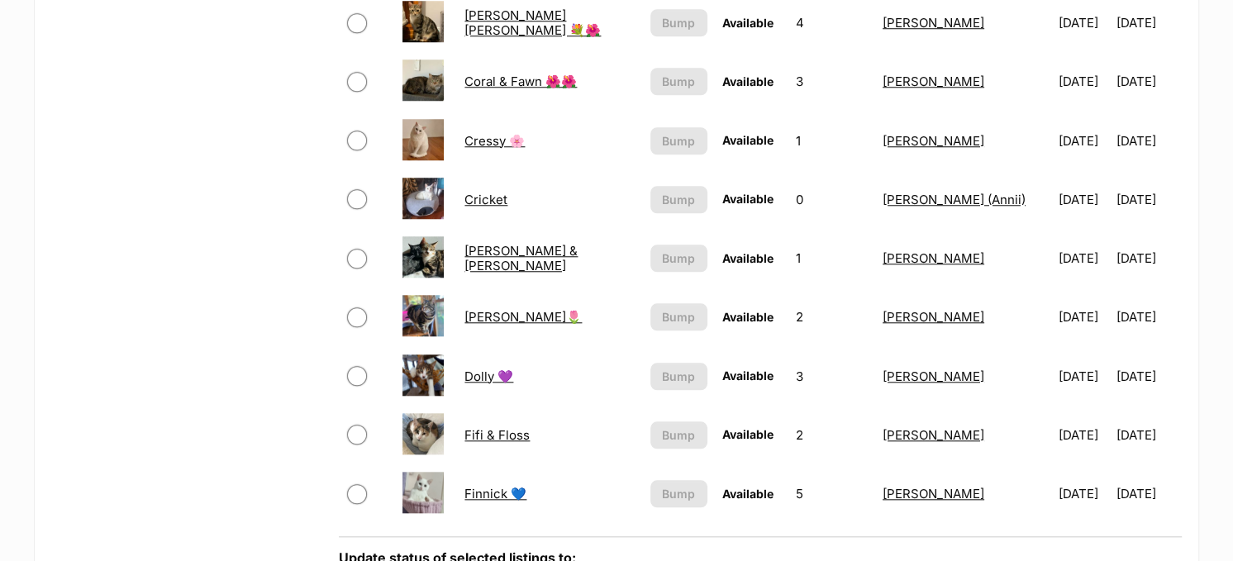
type input "c"
click at [504, 247] on link "Cynthia & Dino" at bounding box center [521, 258] width 113 height 30
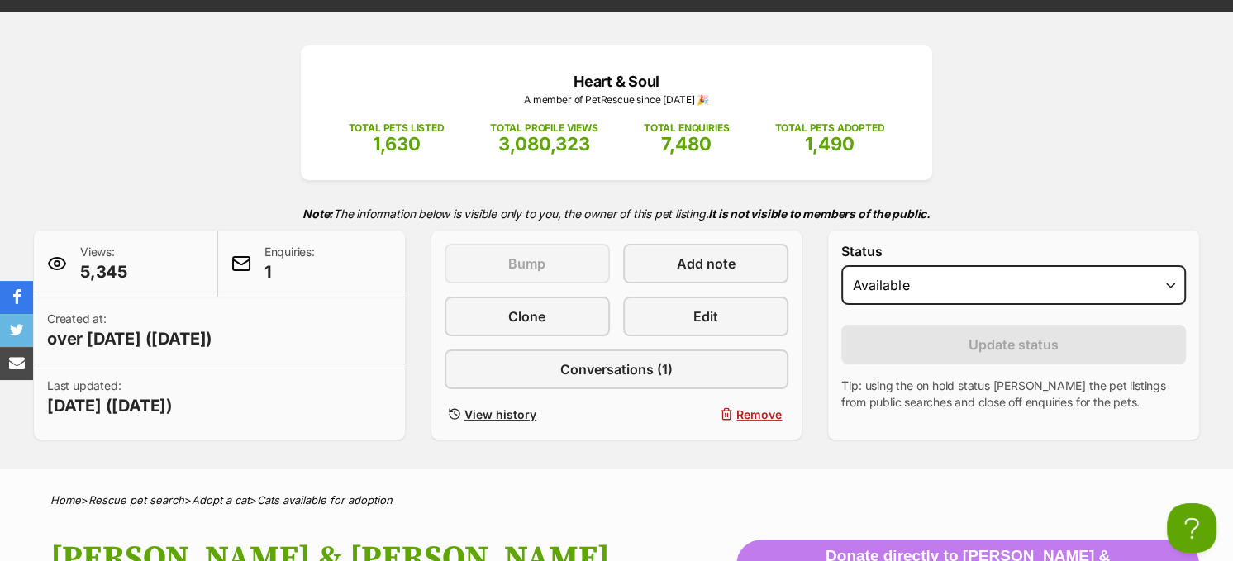
scroll to position [165, 0]
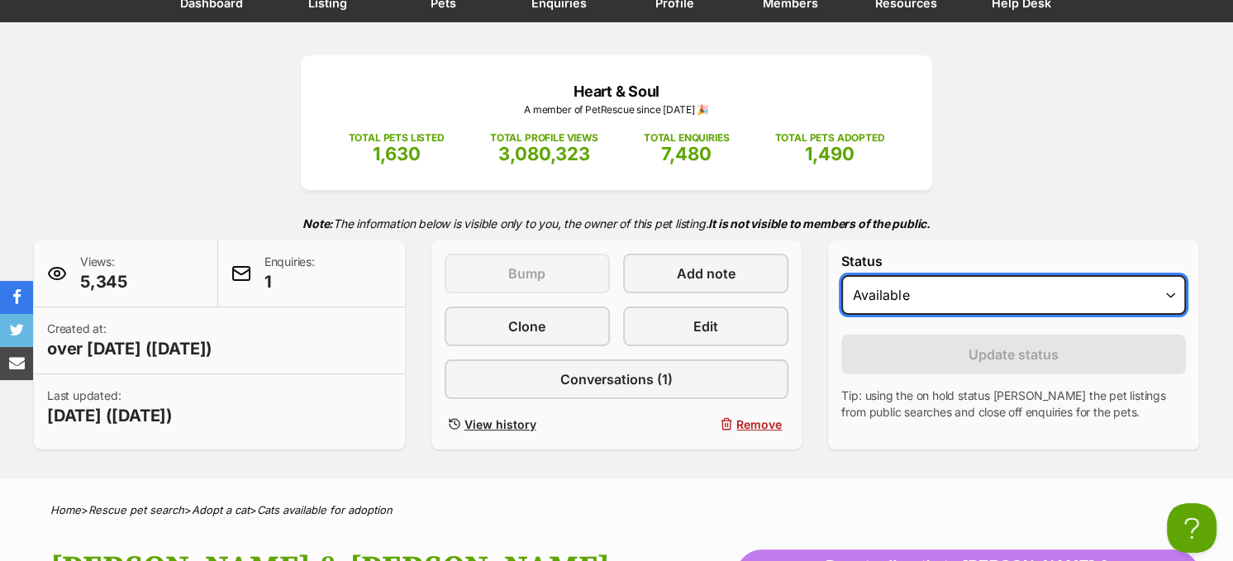
click at [976, 297] on select "Draft - not available as listing has enquires Available On hold Adopted" at bounding box center [1013, 295] width 345 height 40
select select "on_hold"
click at [841, 275] on select "Draft - not available as listing has enquires Available On hold Adopted" at bounding box center [1013, 295] width 345 height 40
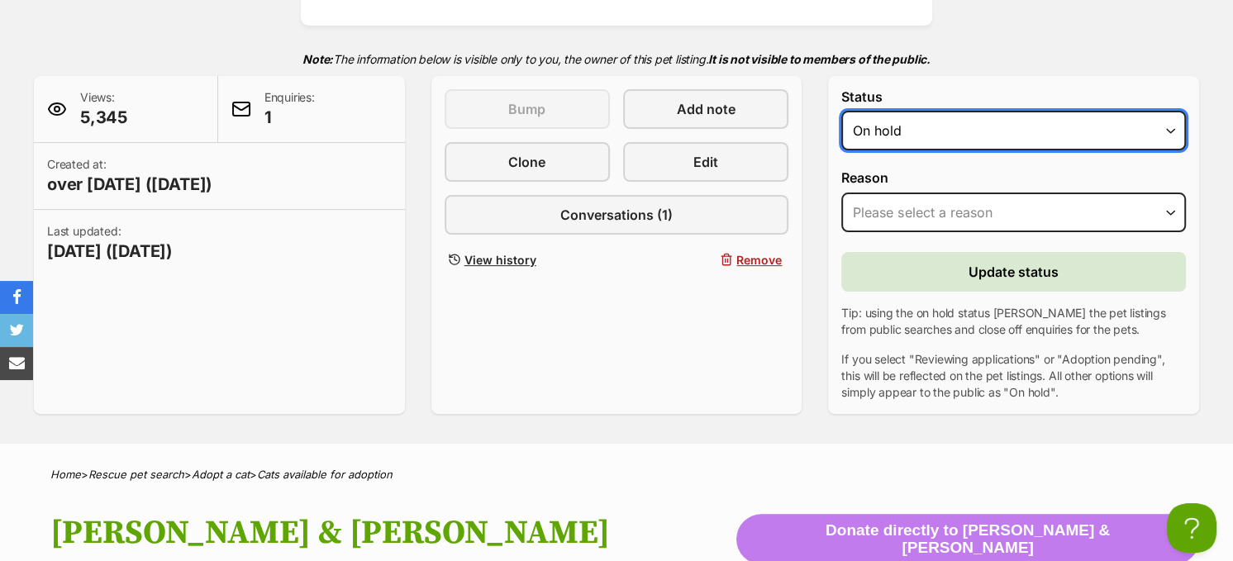
scroll to position [331, 0]
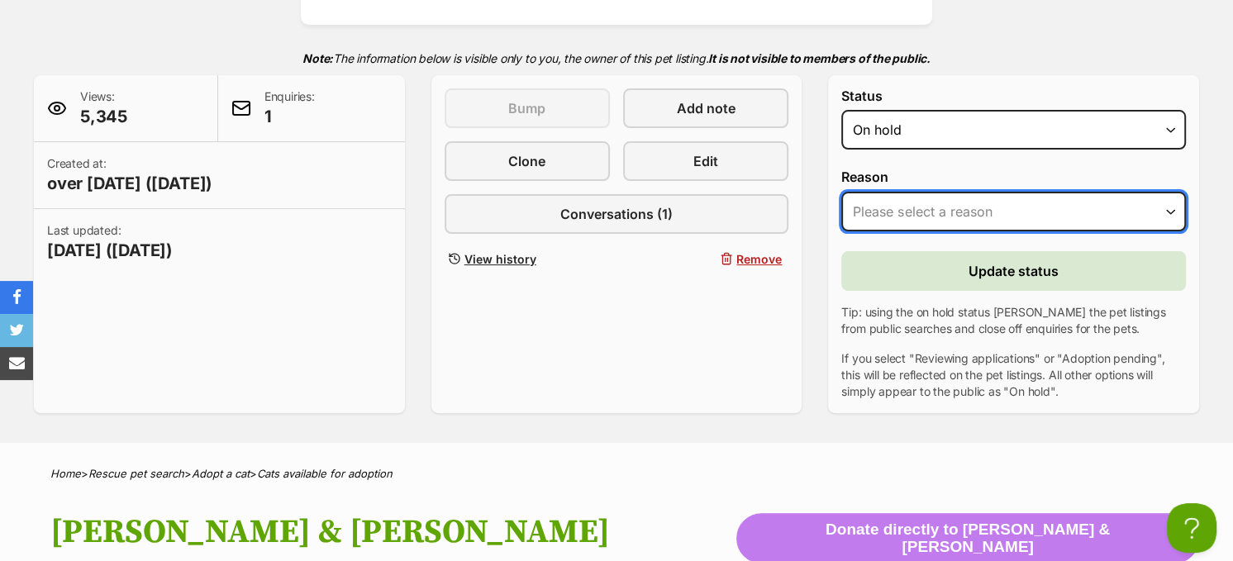
click at [976, 215] on select "Please select a reason Medical reasons Reviewing applications Adoption pending …" at bounding box center [1013, 212] width 345 height 40
select select "other"
click at [841, 192] on select "Please select a reason Medical reasons Reviewing applications Adoption pending …" at bounding box center [1013, 212] width 345 height 40
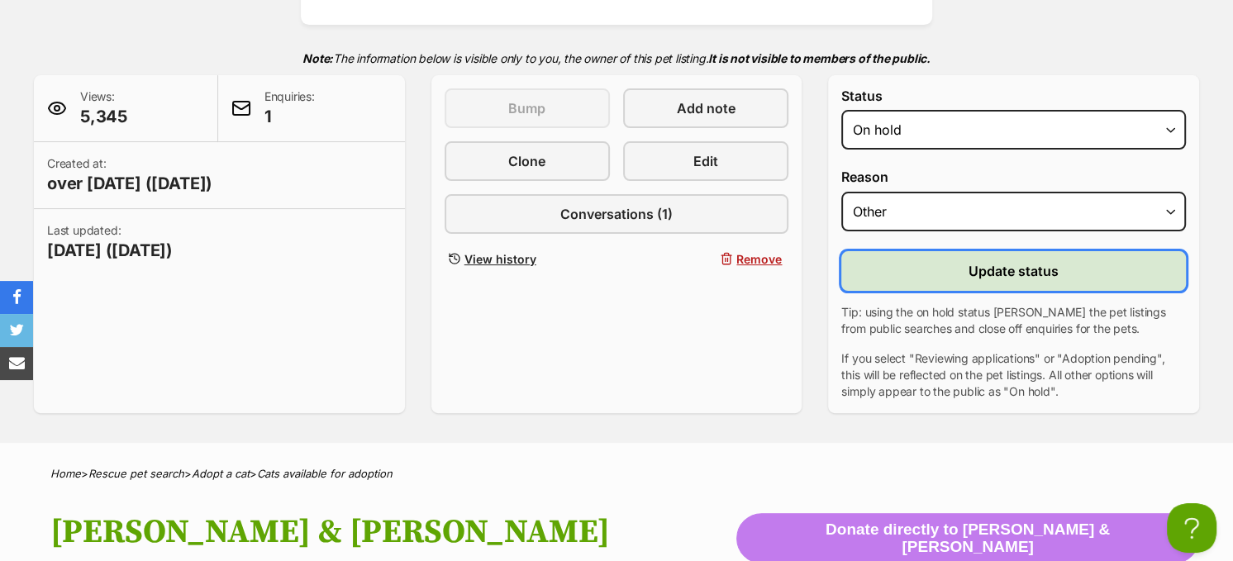
click at [1009, 261] on span "Update status" at bounding box center [1014, 271] width 90 height 20
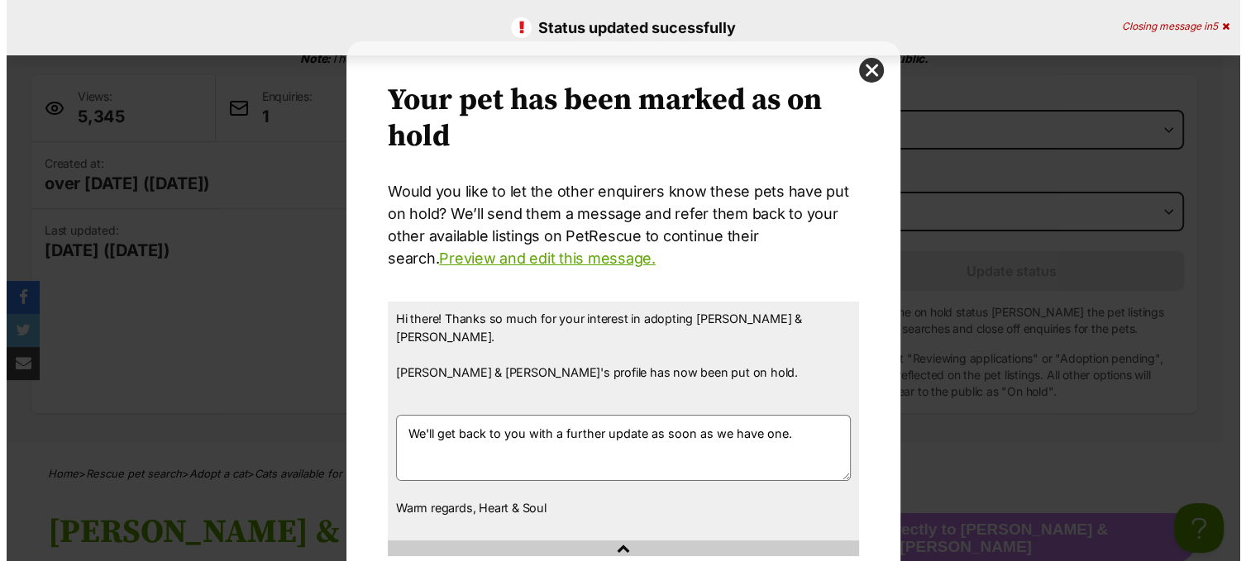
scroll to position [0, 0]
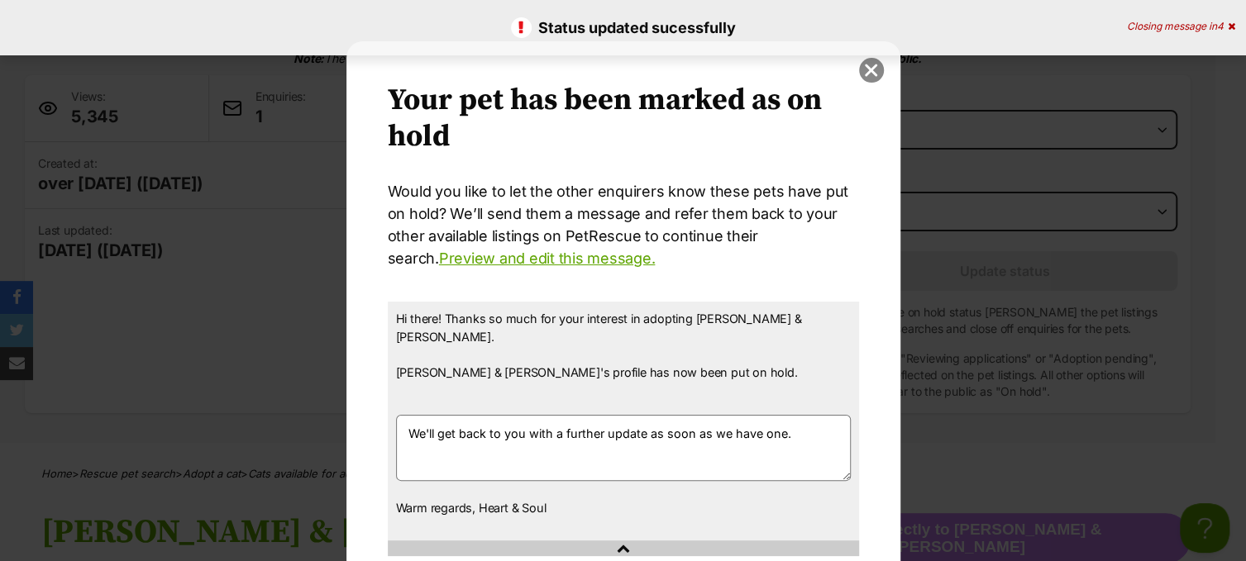
click at [870, 71] on button "close" at bounding box center [871, 70] width 25 height 25
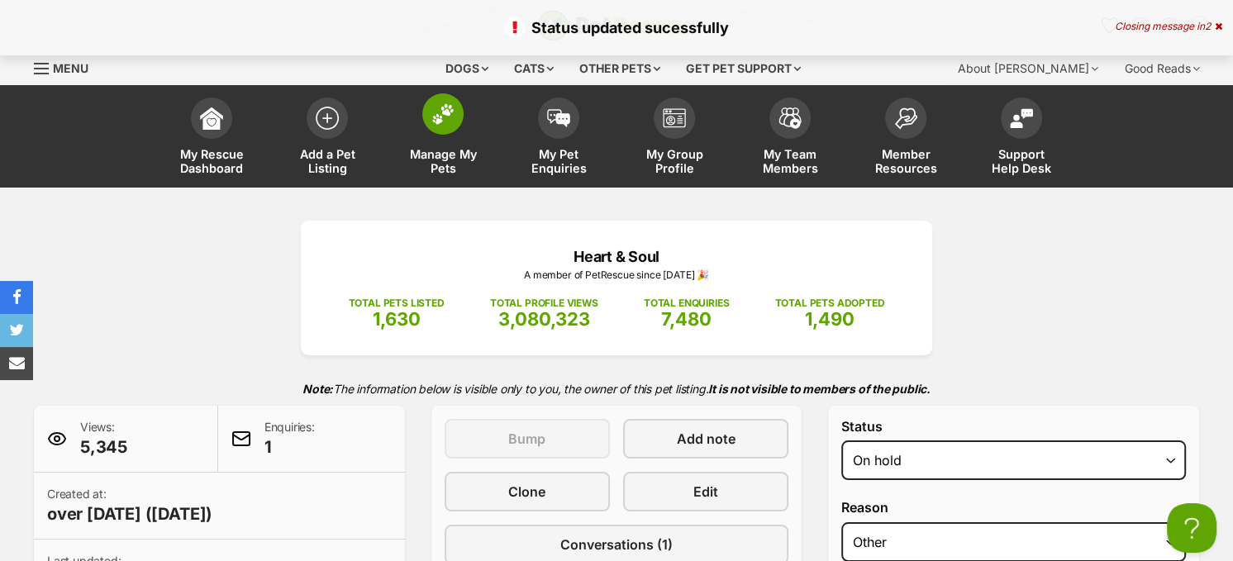
click at [442, 116] on img at bounding box center [442, 113] width 23 height 21
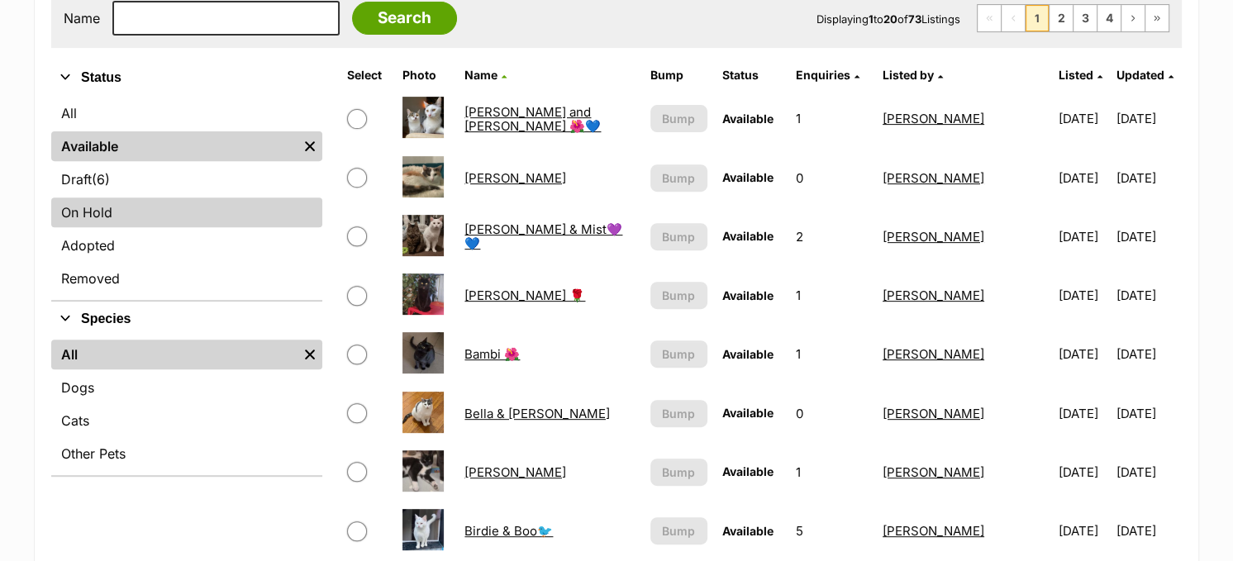
click at [150, 207] on link "On Hold" at bounding box center [186, 213] width 271 height 30
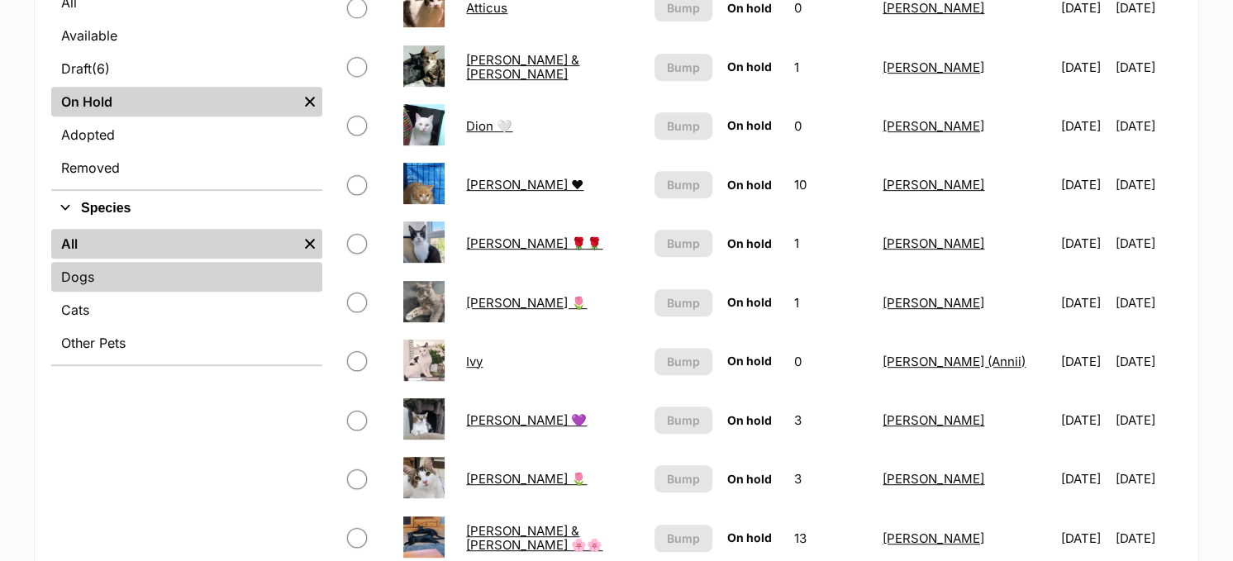
scroll to position [579, 0]
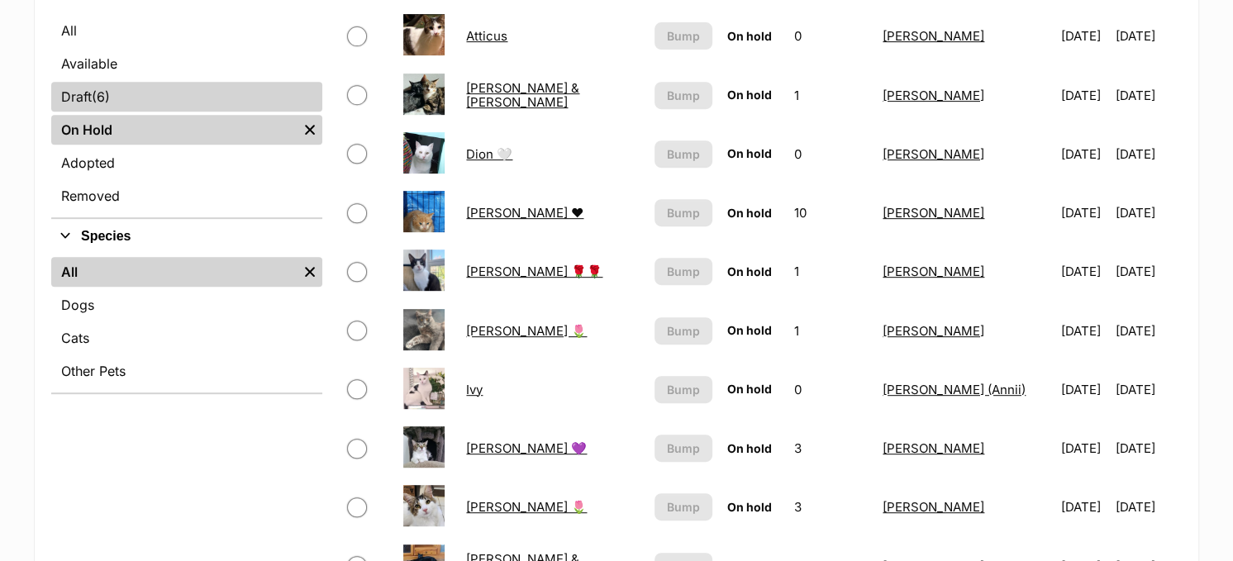
click at [153, 89] on link "Draft (6) Items" at bounding box center [186, 97] width 271 height 30
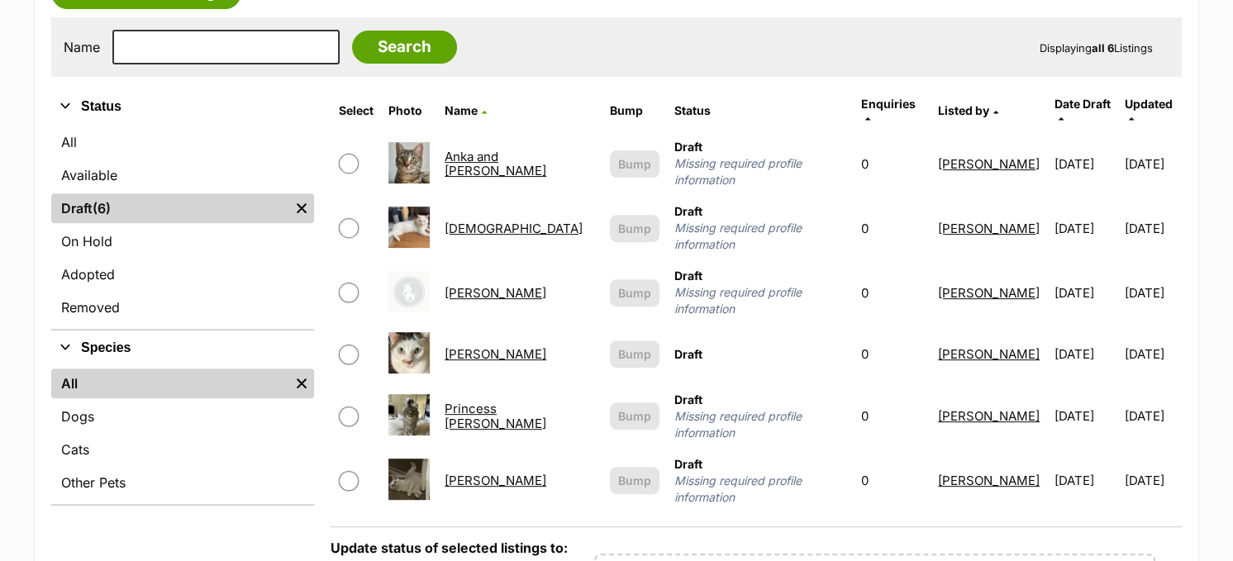
scroll to position [496, 0]
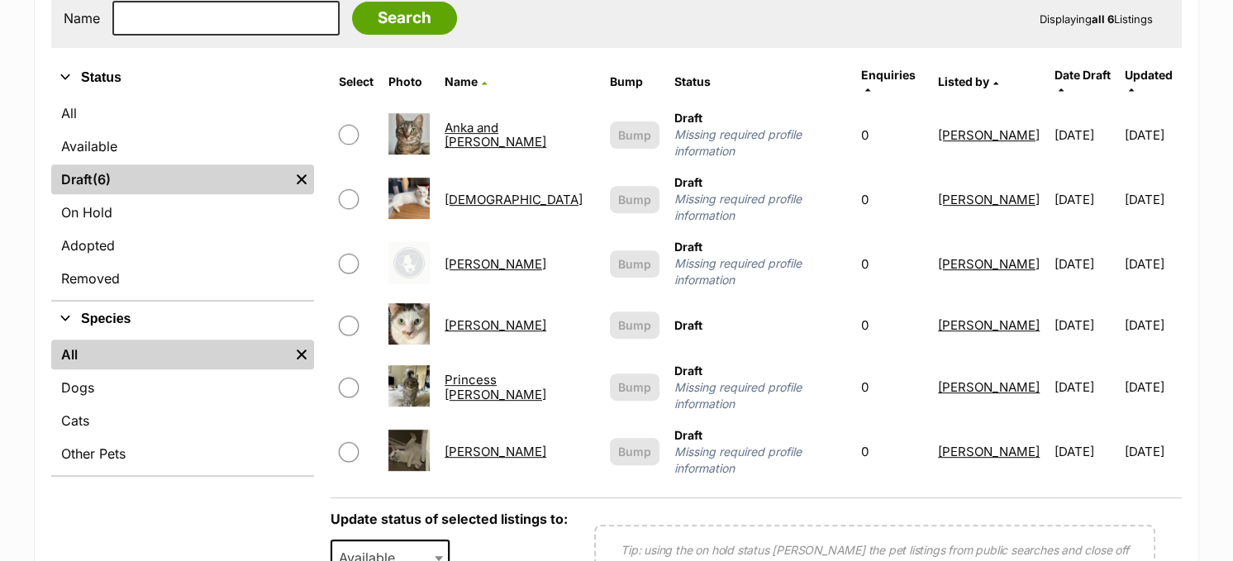
click at [520, 372] on link "Princess [PERSON_NAME]" at bounding box center [496, 387] width 102 height 30
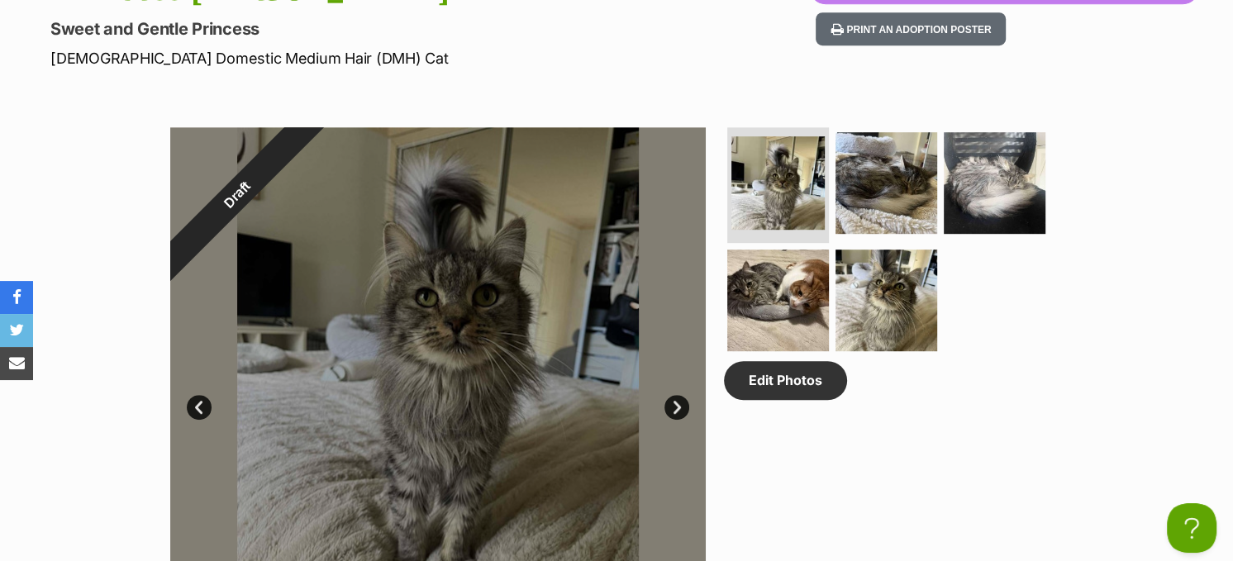
click at [681, 402] on link "Next" at bounding box center [677, 407] width 25 height 25
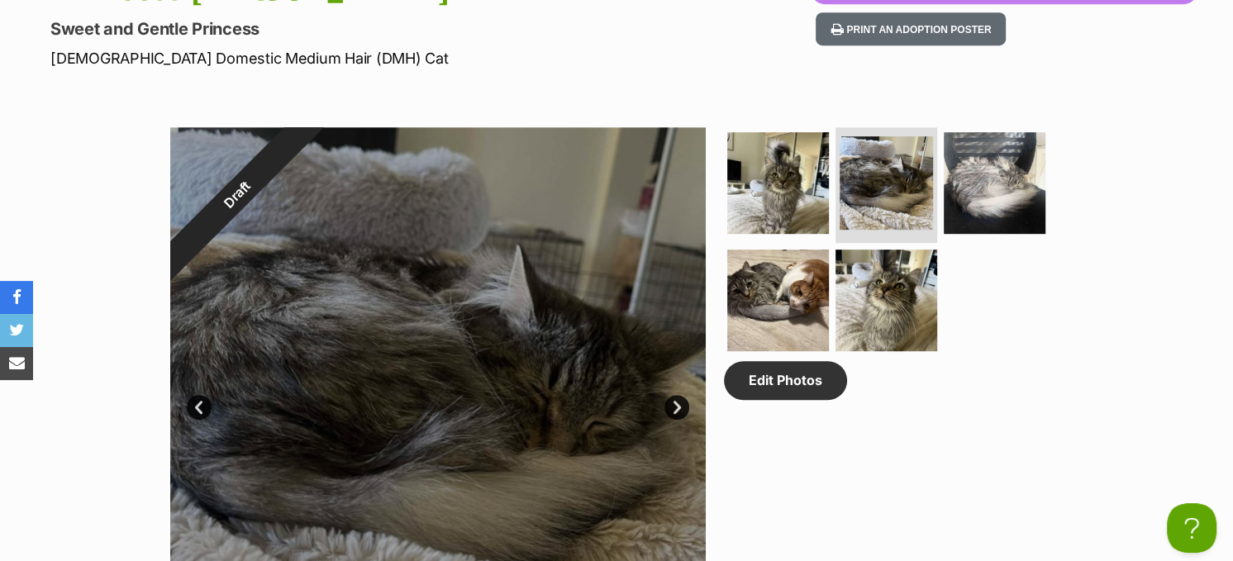
click at [680, 402] on link "Next" at bounding box center [677, 407] width 25 height 25
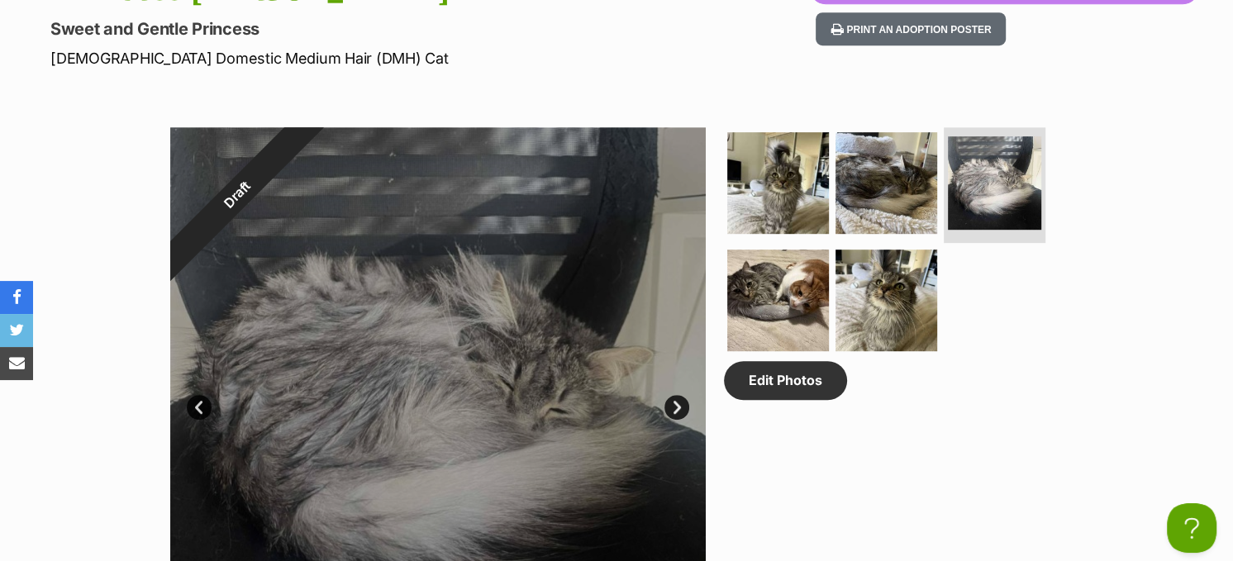
click at [680, 402] on link "Next" at bounding box center [677, 407] width 25 height 25
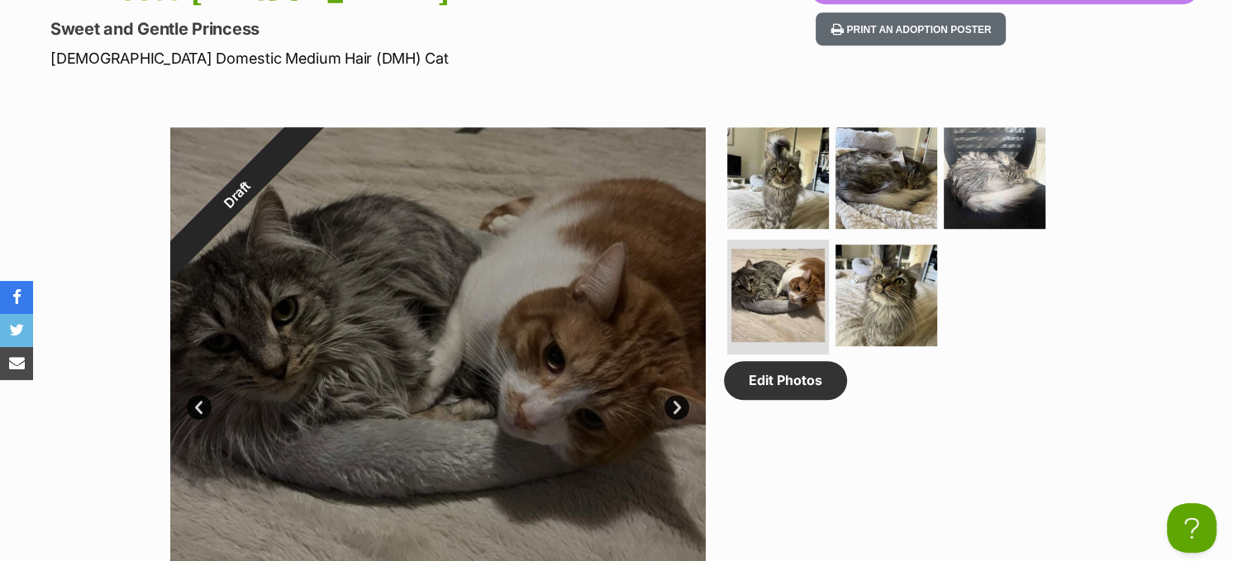
click at [680, 402] on link "Next" at bounding box center [677, 407] width 25 height 25
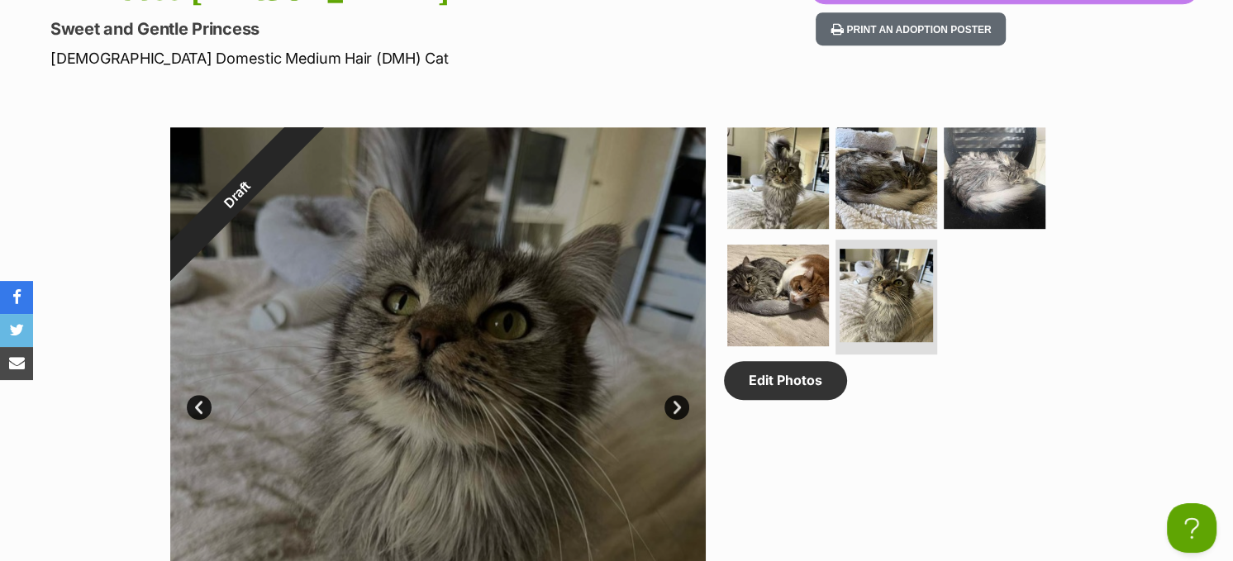
click at [680, 402] on link "Next" at bounding box center [677, 407] width 25 height 25
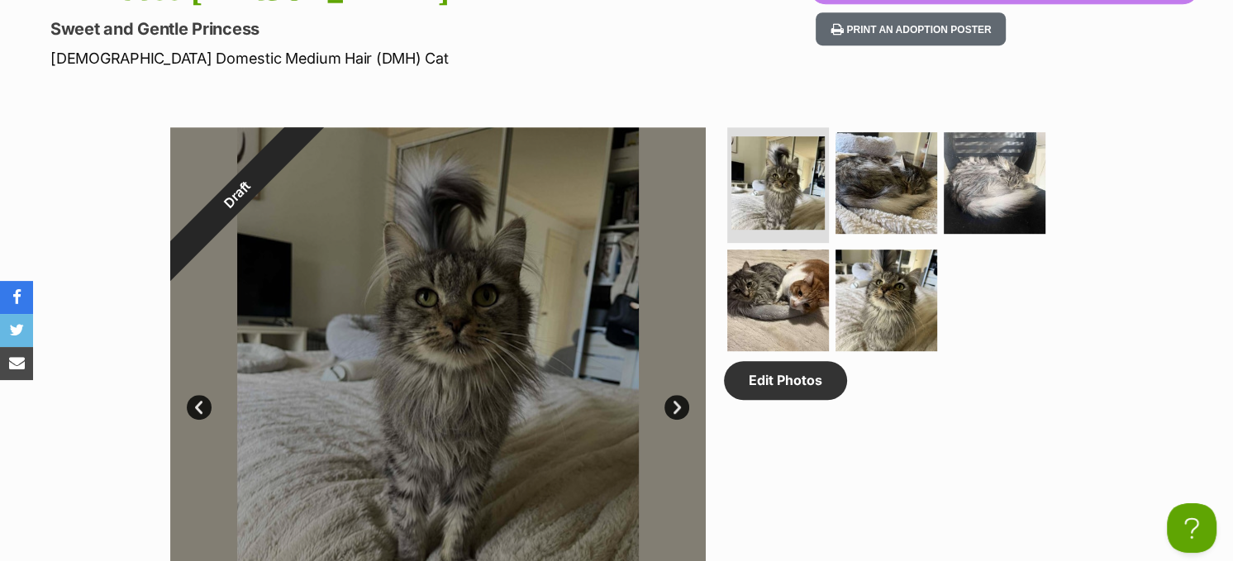
click at [680, 402] on link "Next" at bounding box center [677, 407] width 25 height 25
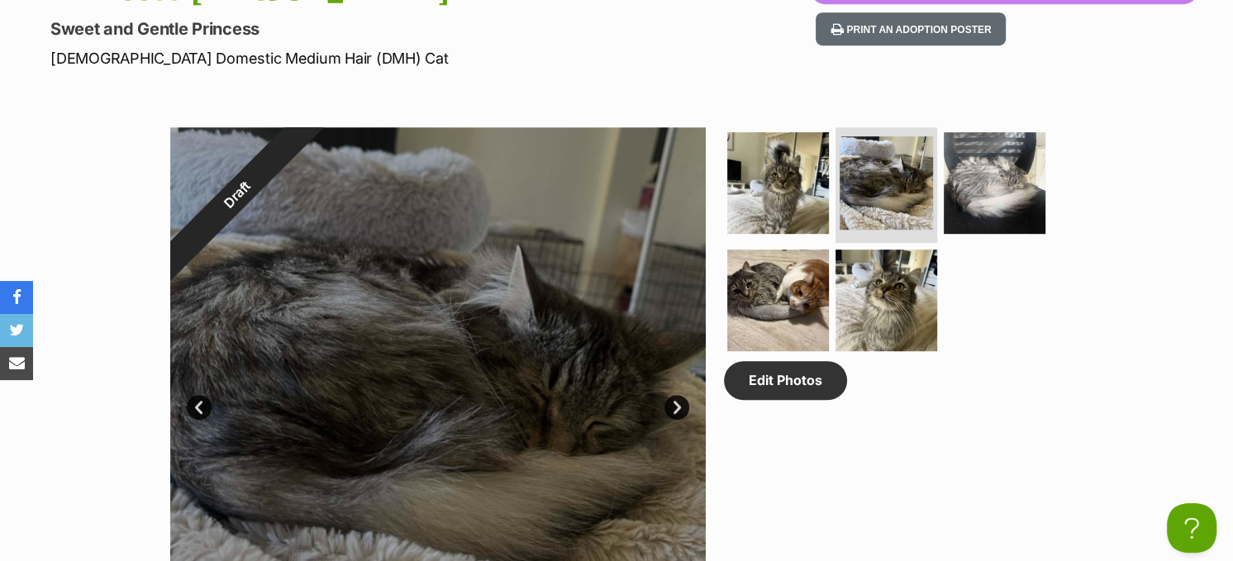
click at [680, 402] on link "Next" at bounding box center [677, 407] width 25 height 25
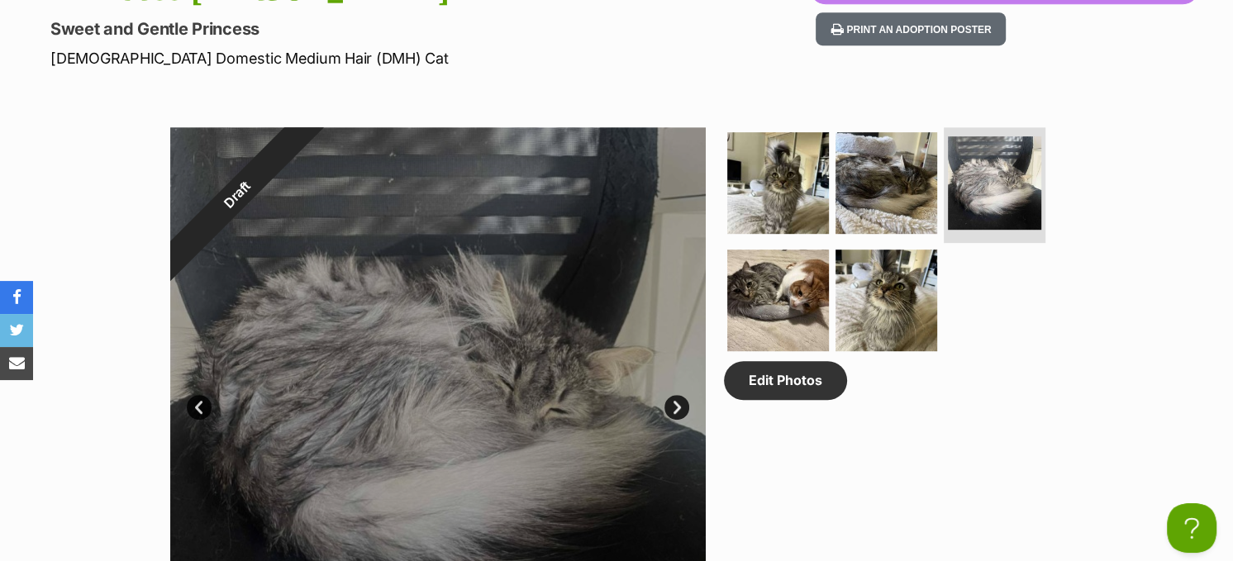
click at [680, 402] on link "Next" at bounding box center [677, 407] width 25 height 25
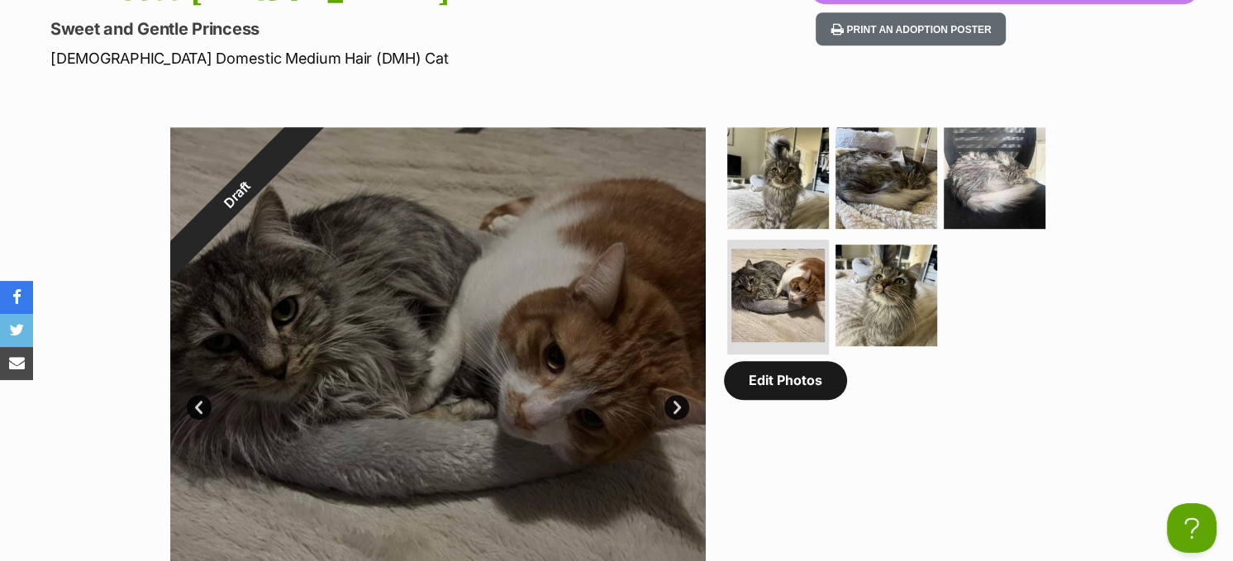
scroll to position [661, 0]
